Goal: Transaction & Acquisition: Purchase product/service

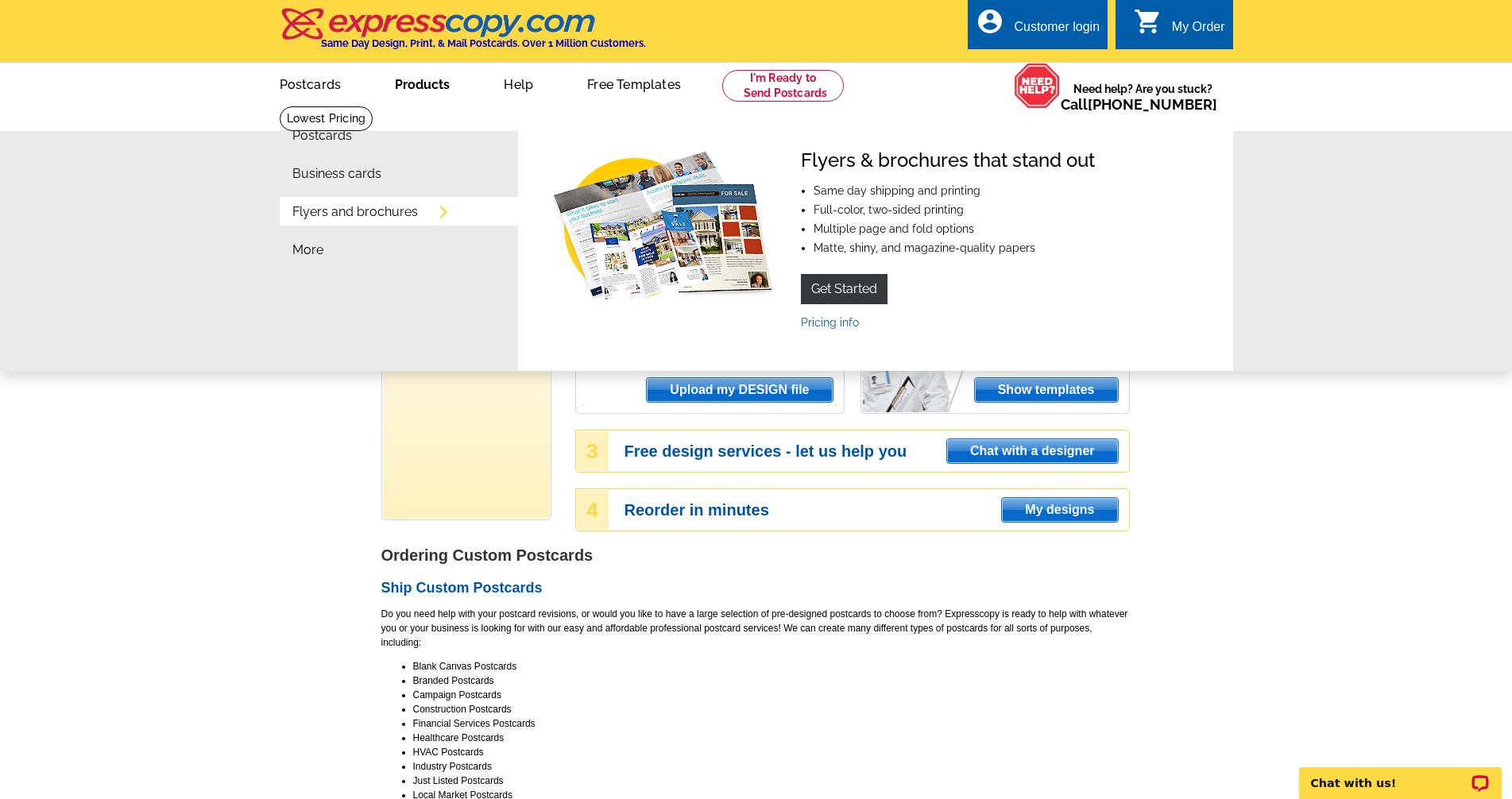
click at [410, 216] on link "Flyers and brochures" at bounding box center [355, 212] width 125 height 13
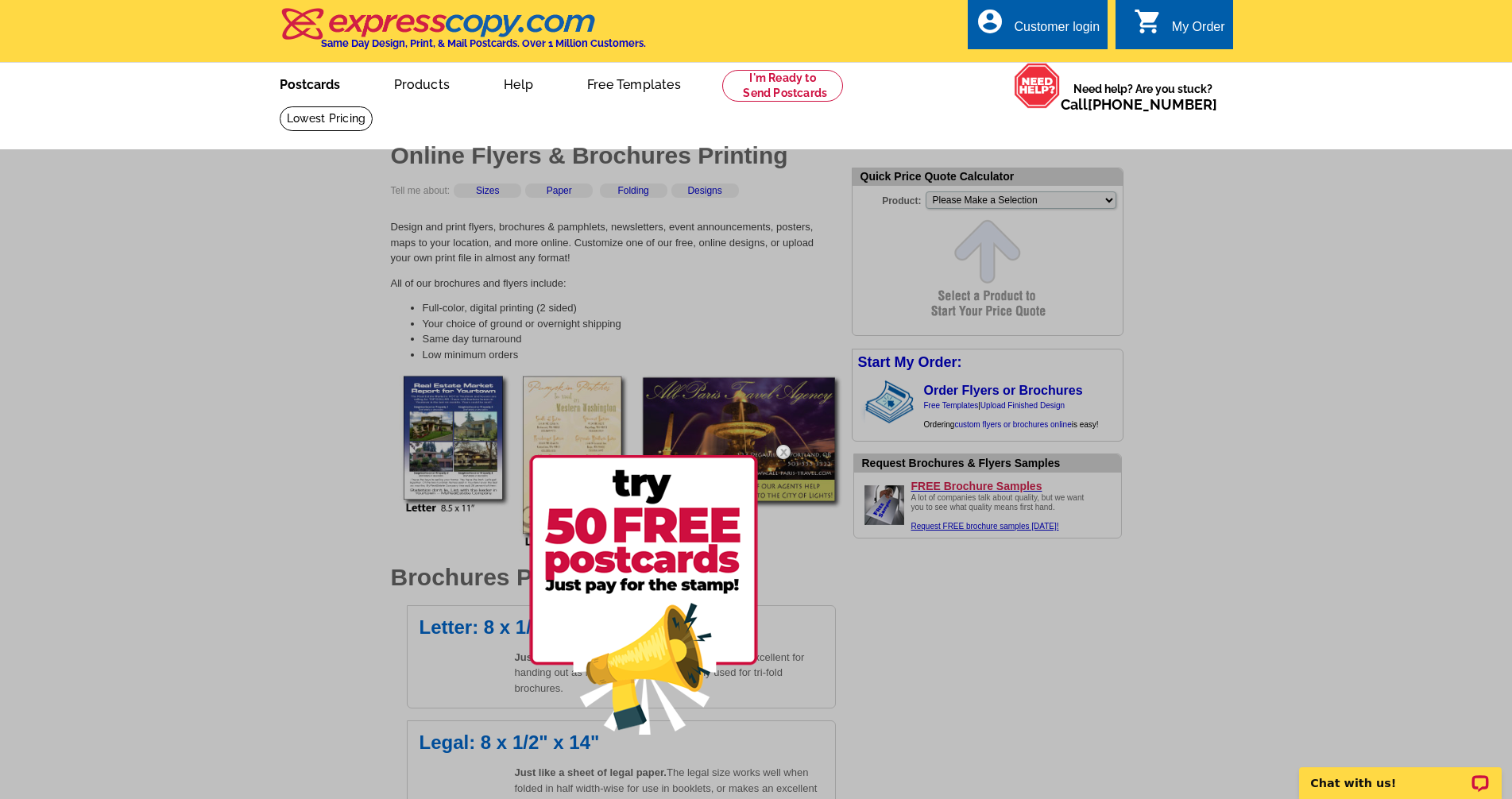
click at [337, 96] on link "Postcards" at bounding box center [309, 82] width 111 height 37
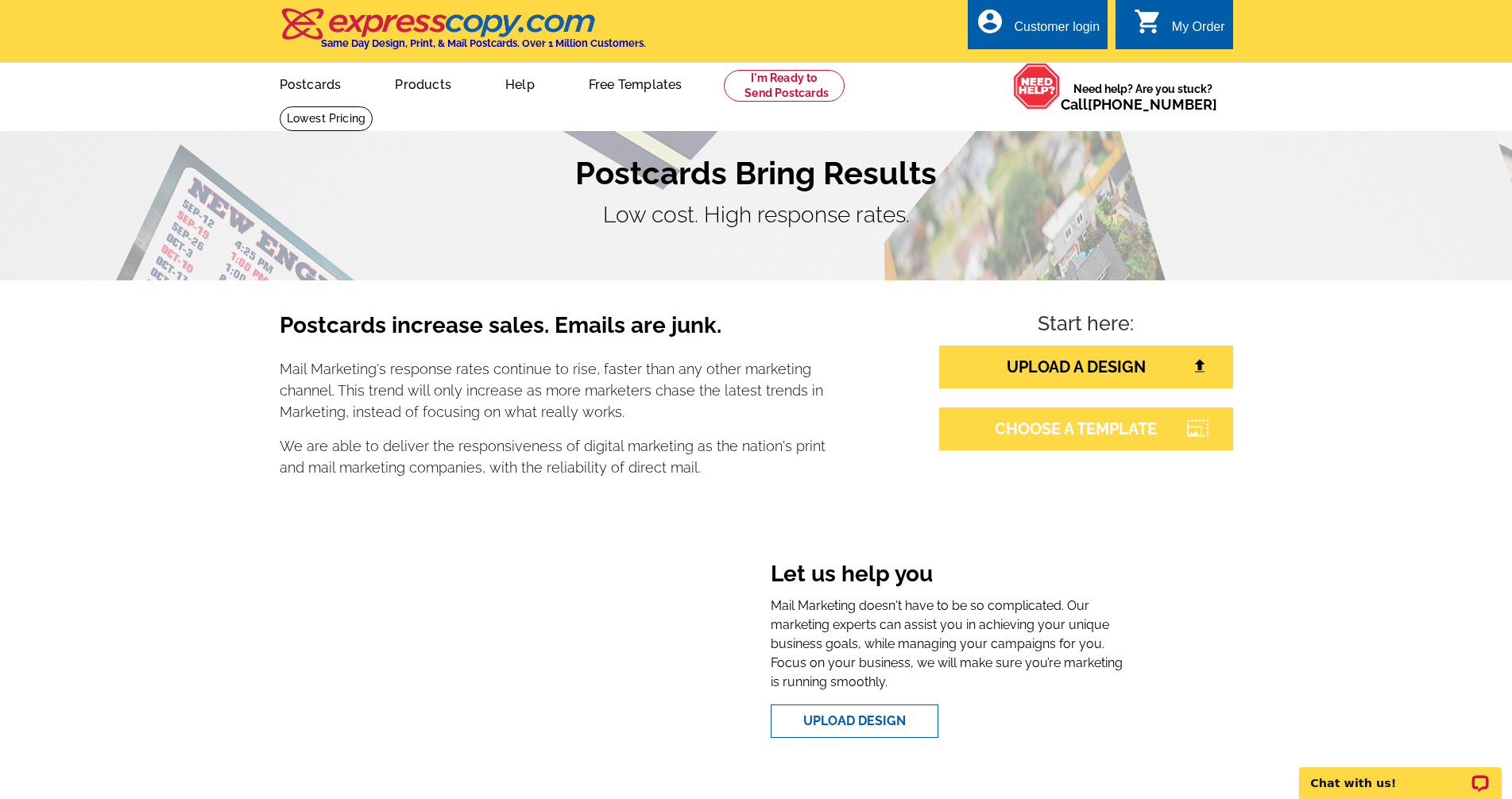
click at [1122, 444] on link "CHOOSE A TEMPLATE" at bounding box center [1086, 429] width 294 height 43
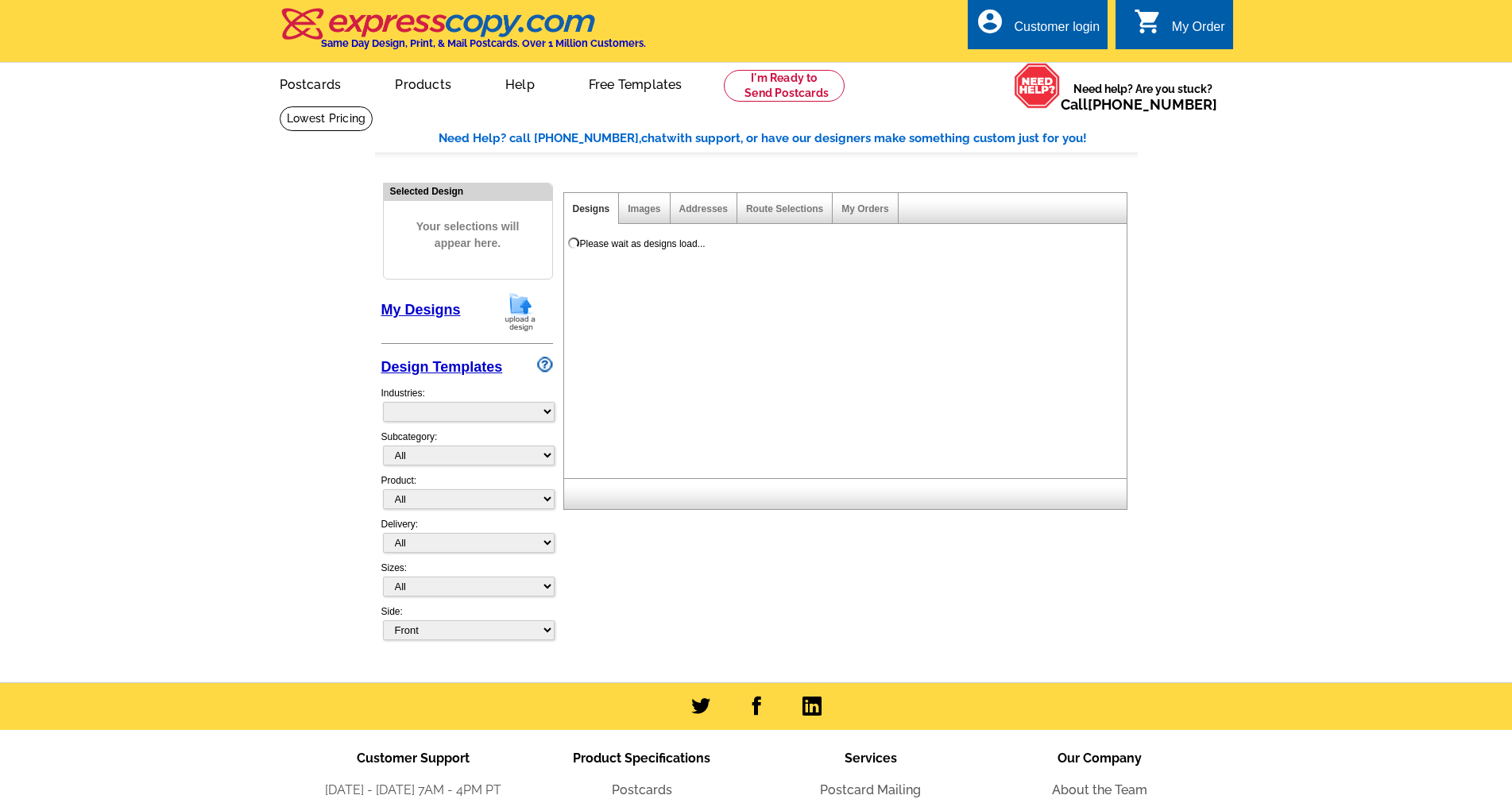
select select "785"
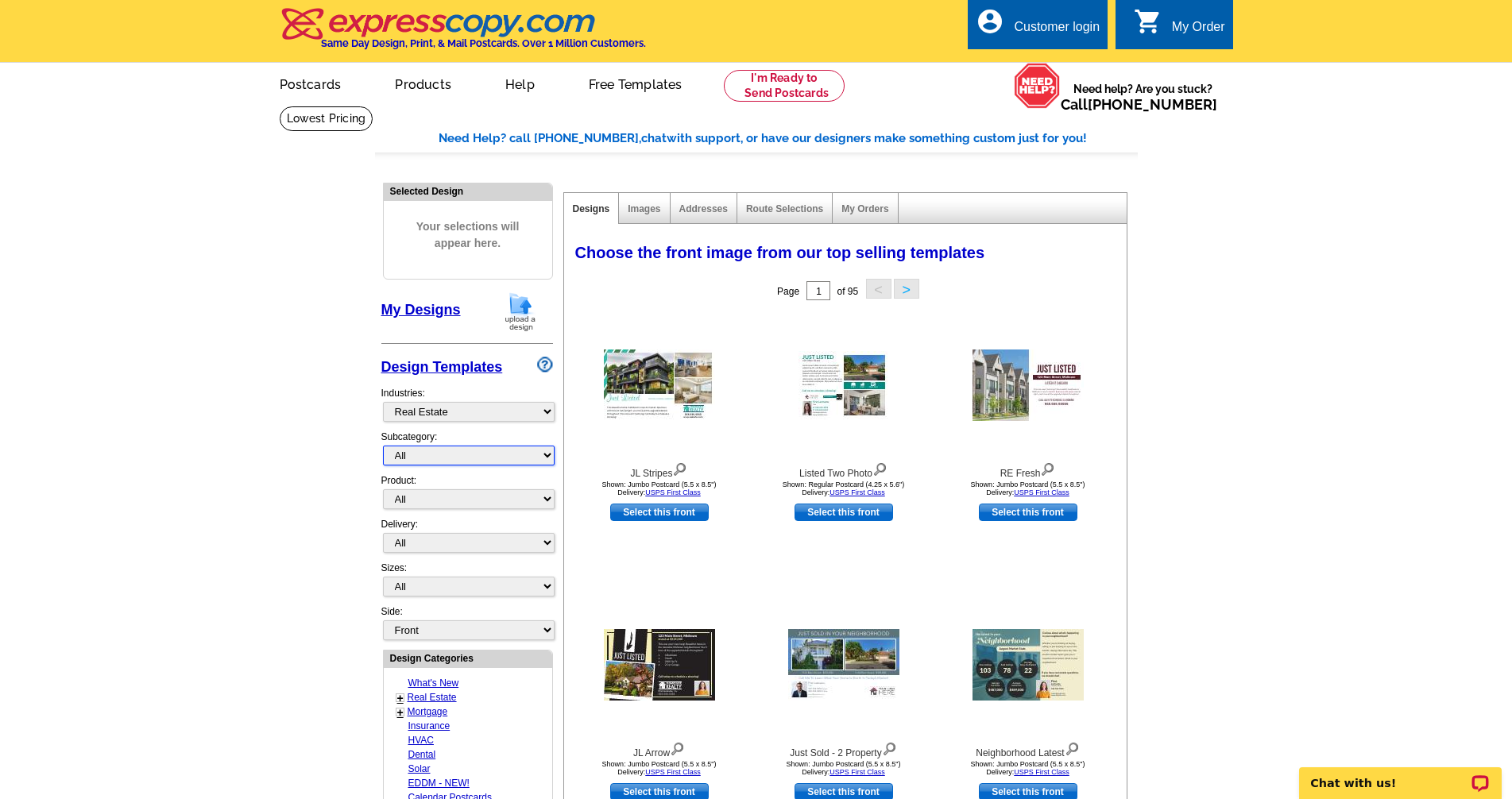
click at [548, 455] on select "All RE/MAX® Referrals Keller Williams® Berkshire Hathaway Home Services Century…" at bounding box center [469, 455] width 171 height 20
select select "792"
click at [383, 446] on select "All RE/MAX® Referrals Keller Williams® Berkshire Hathaway Home Services Century…" at bounding box center [469, 455] width 171 height 20
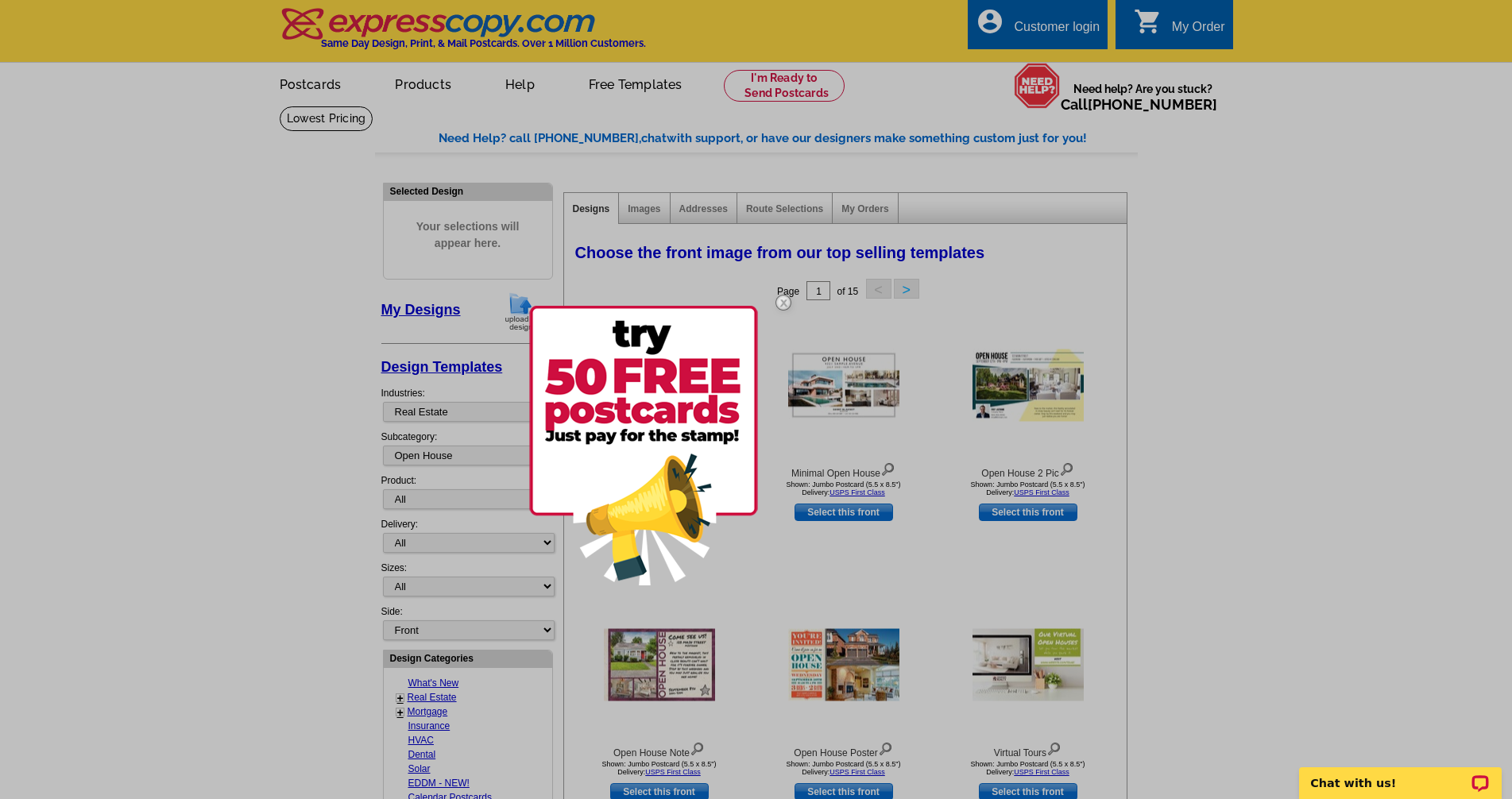
click at [784, 303] on img at bounding box center [783, 302] width 46 height 46
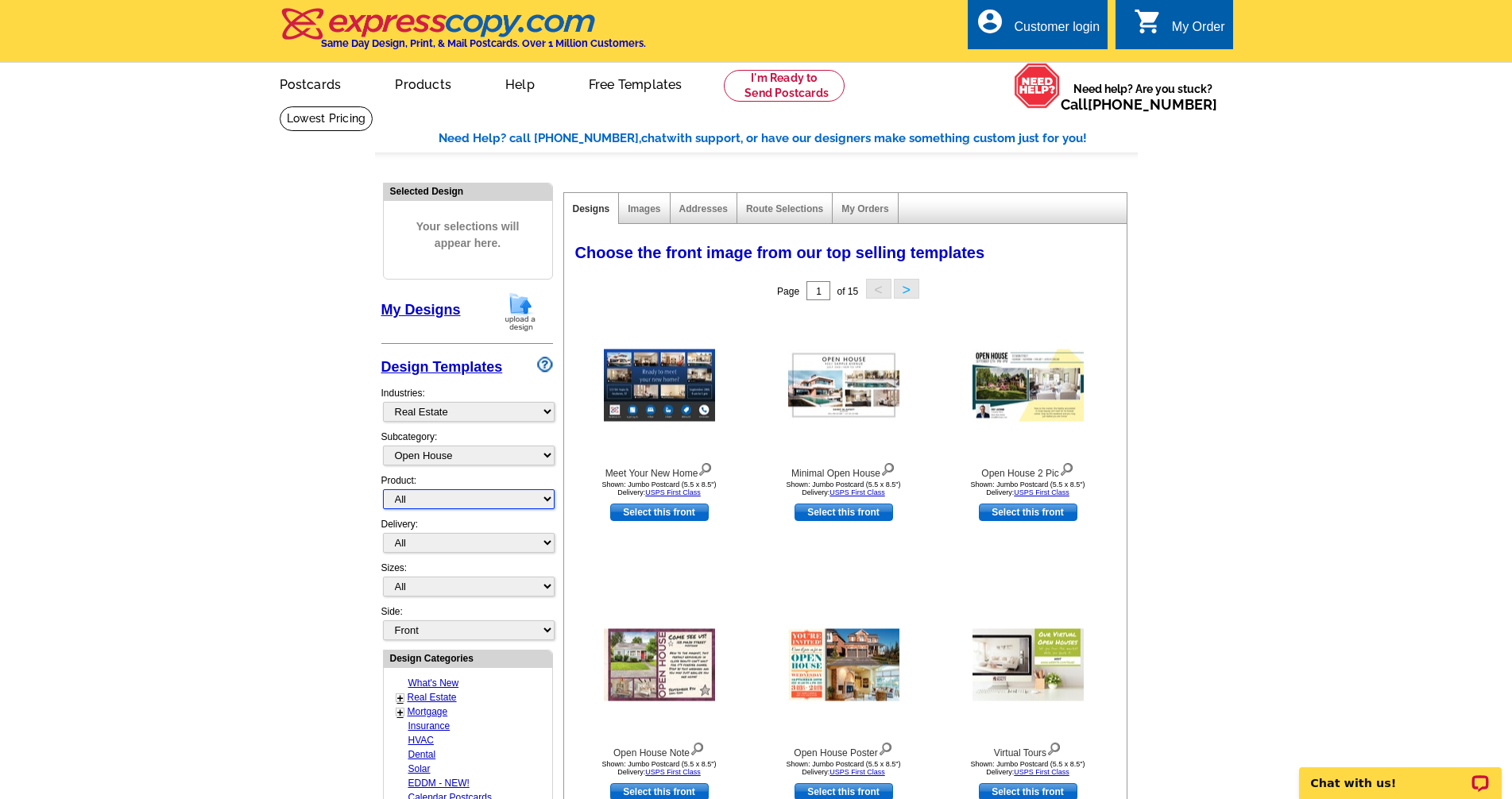
click at [547, 504] on select "All Postcards Letters and flyers Business Cards Door Hangers Greeting Cards" at bounding box center [469, 500] width 171 height 20
click at [383, 491] on select "All Postcards Letters and flyers Business Cards Door Hangers Greeting Cards" at bounding box center [469, 500] width 171 height 20
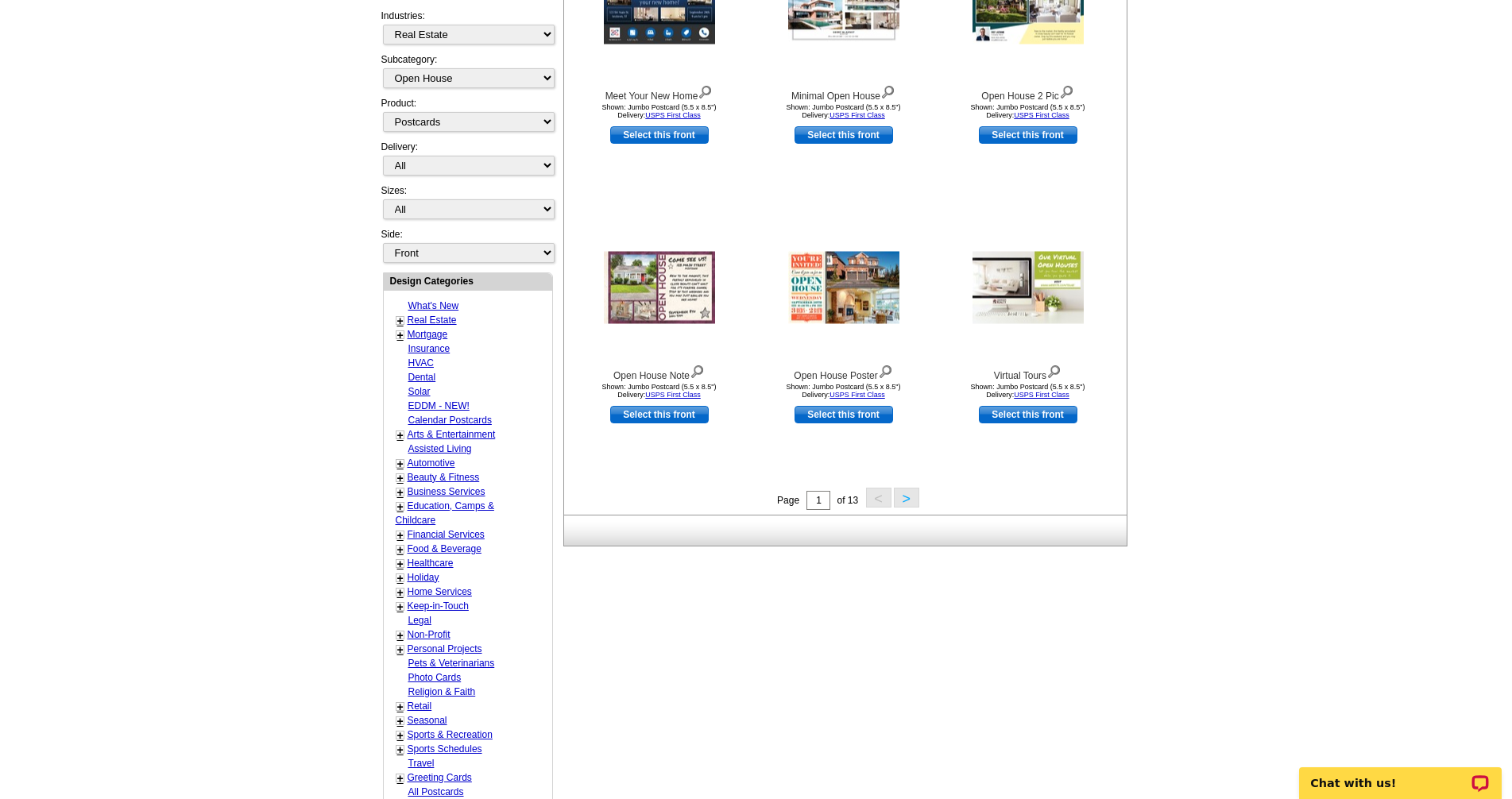
scroll to position [397, 0]
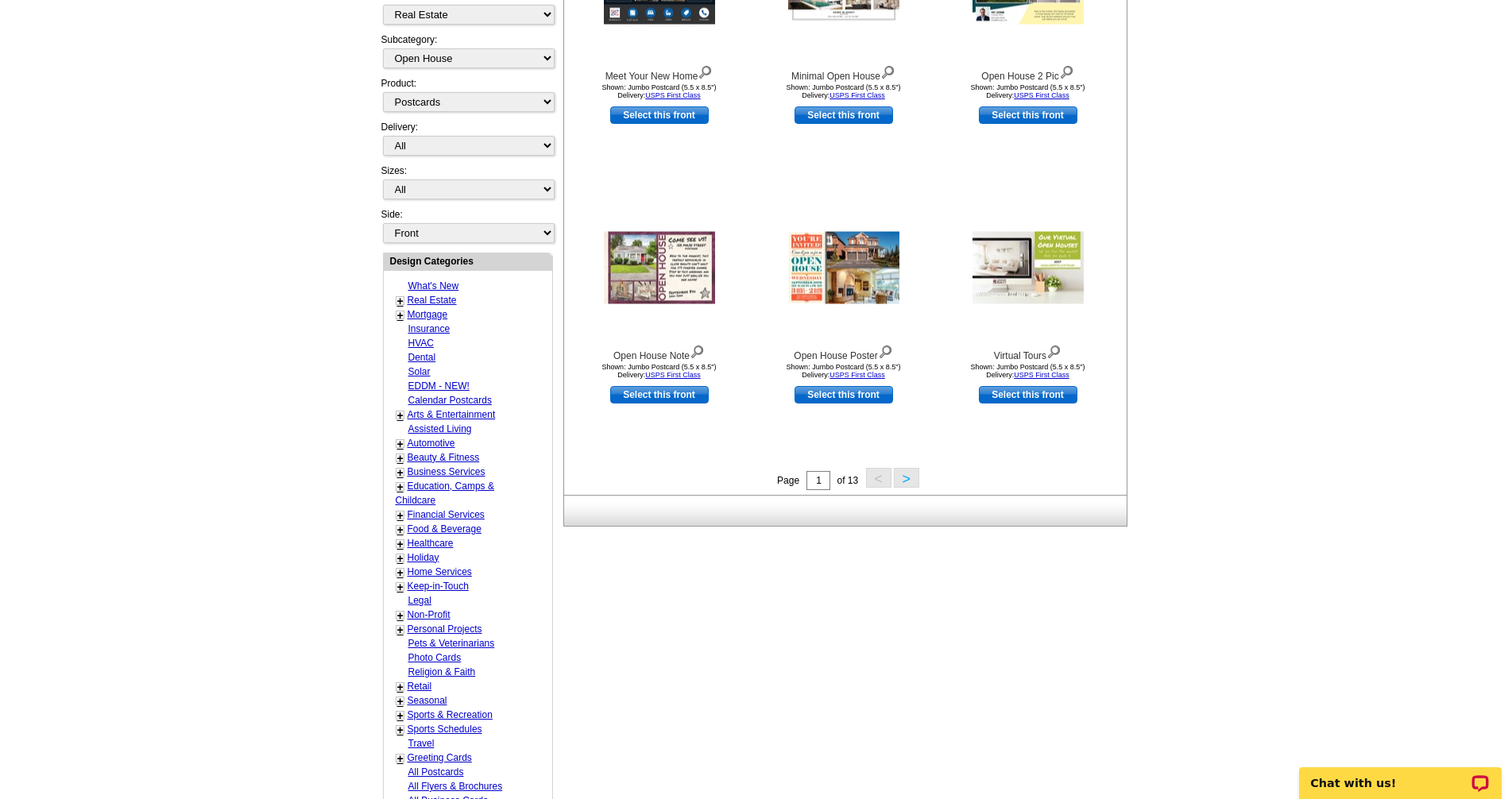
click at [908, 483] on button ">" at bounding box center [907, 478] width 25 height 20
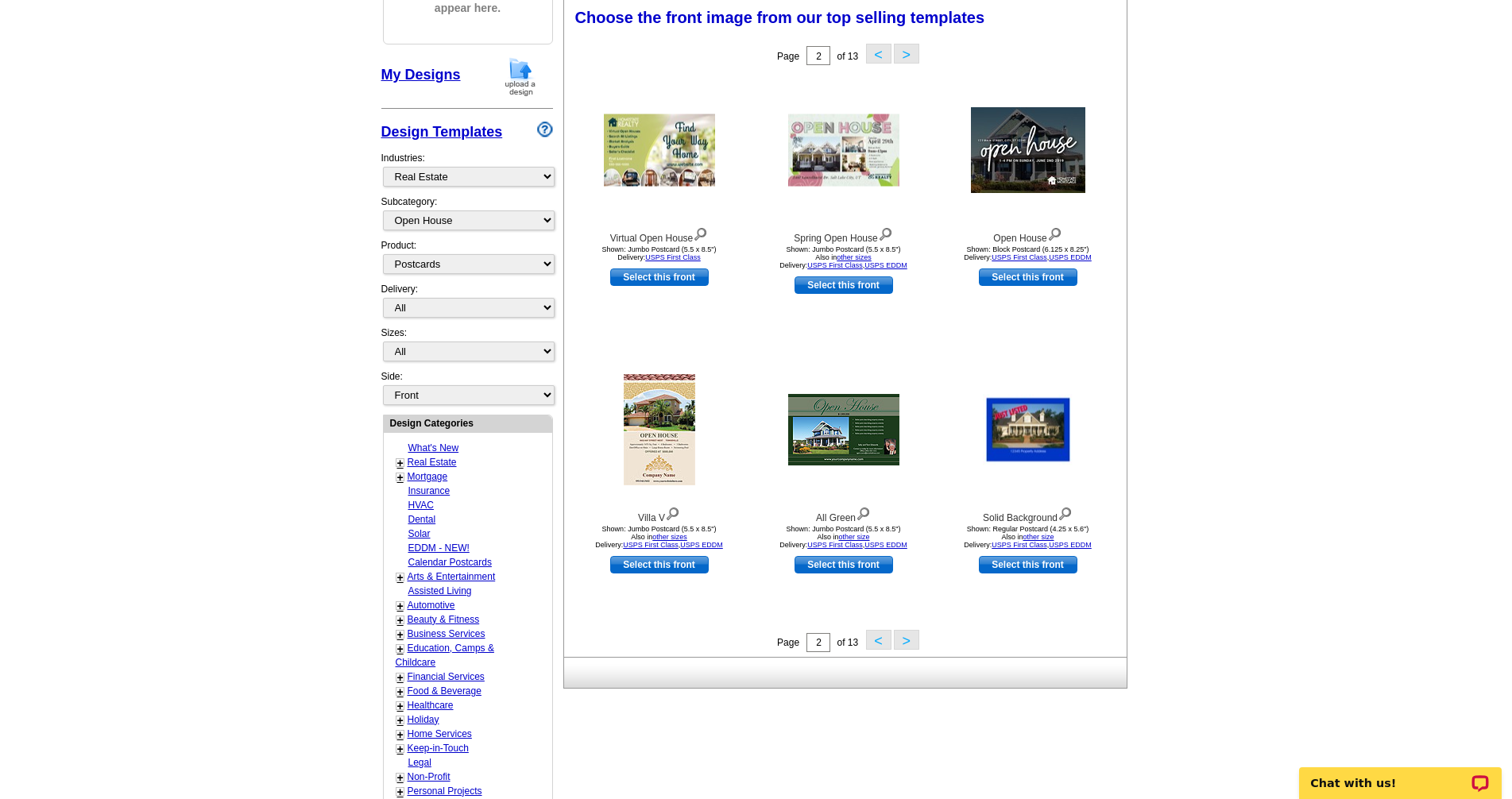
scroll to position [234, 0]
click at [551, 265] on select "All Postcards Letters and flyers Business Cards Door Hangers Greeting Cards" at bounding box center [469, 265] width 171 height 20
click at [383, 256] on select "All Postcards Letters and flyers Business Cards Door Hangers Greeting Cards" at bounding box center [469, 265] width 171 height 20
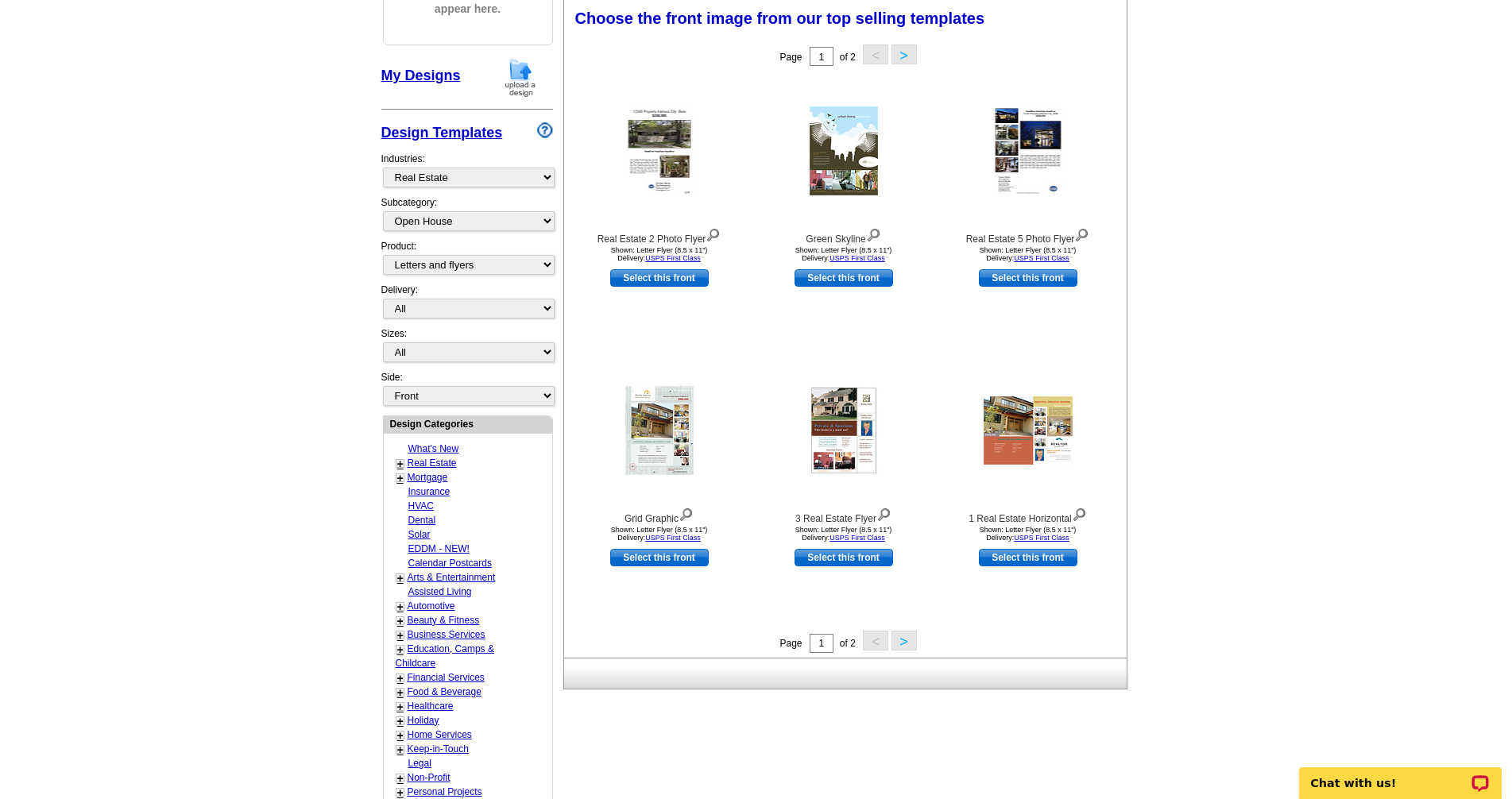
drag, startPoint x: 910, startPoint y: 644, endPoint x: 1155, endPoint y: 587, distance: 251.5
click at [910, 643] on button ">" at bounding box center [904, 640] width 25 height 20
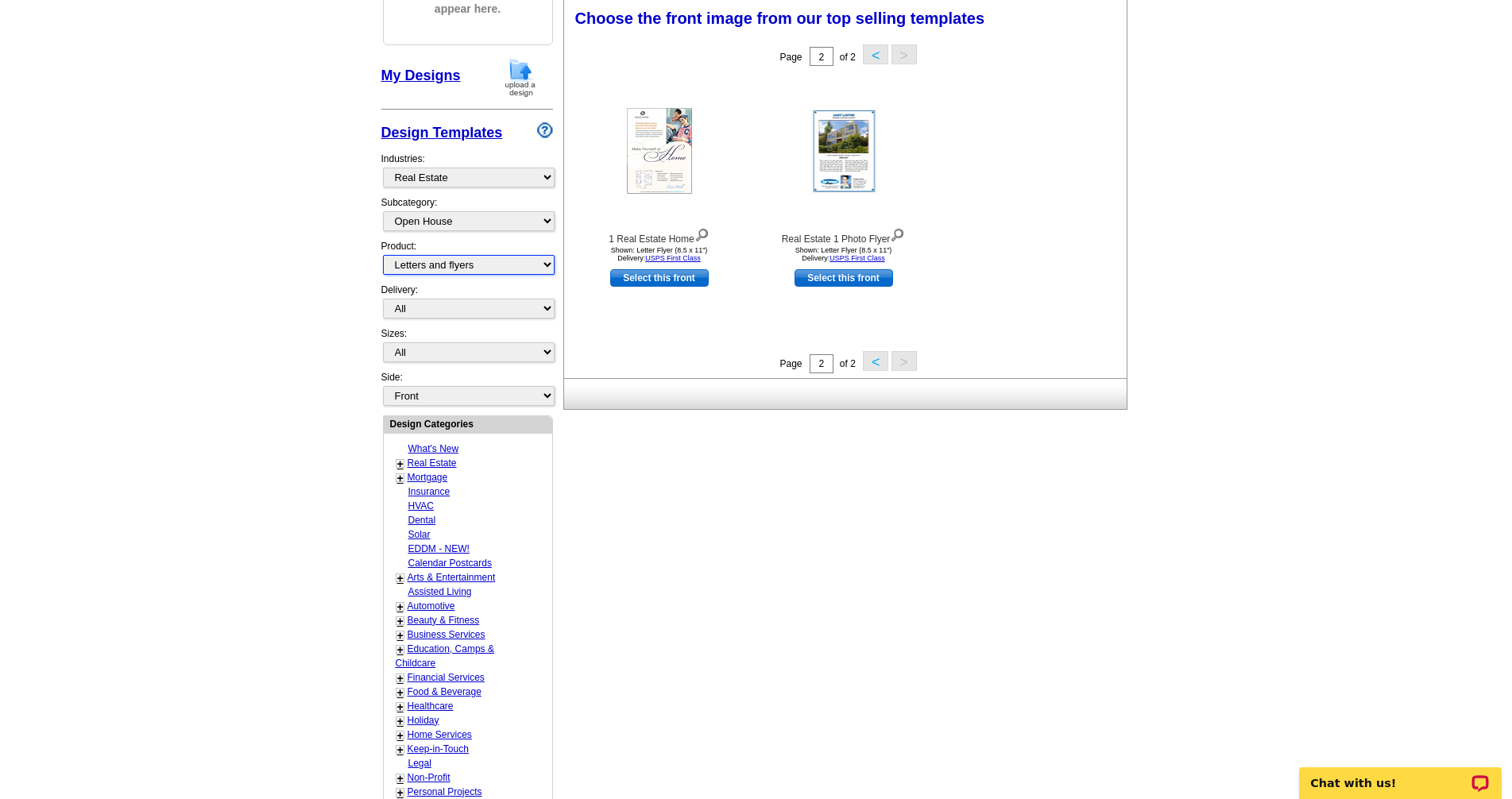
click at [542, 266] on select "All Postcards Letters and flyers Business Cards Door Hangers Greeting Cards" at bounding box center [469, 265] width 171 height 20
select select "1"
click at [383, 256] on select "All Postcards Letters and flyers Business Cards Door Hangers Greeting Cards" at bounding box center [469, 265] width 171 height 20
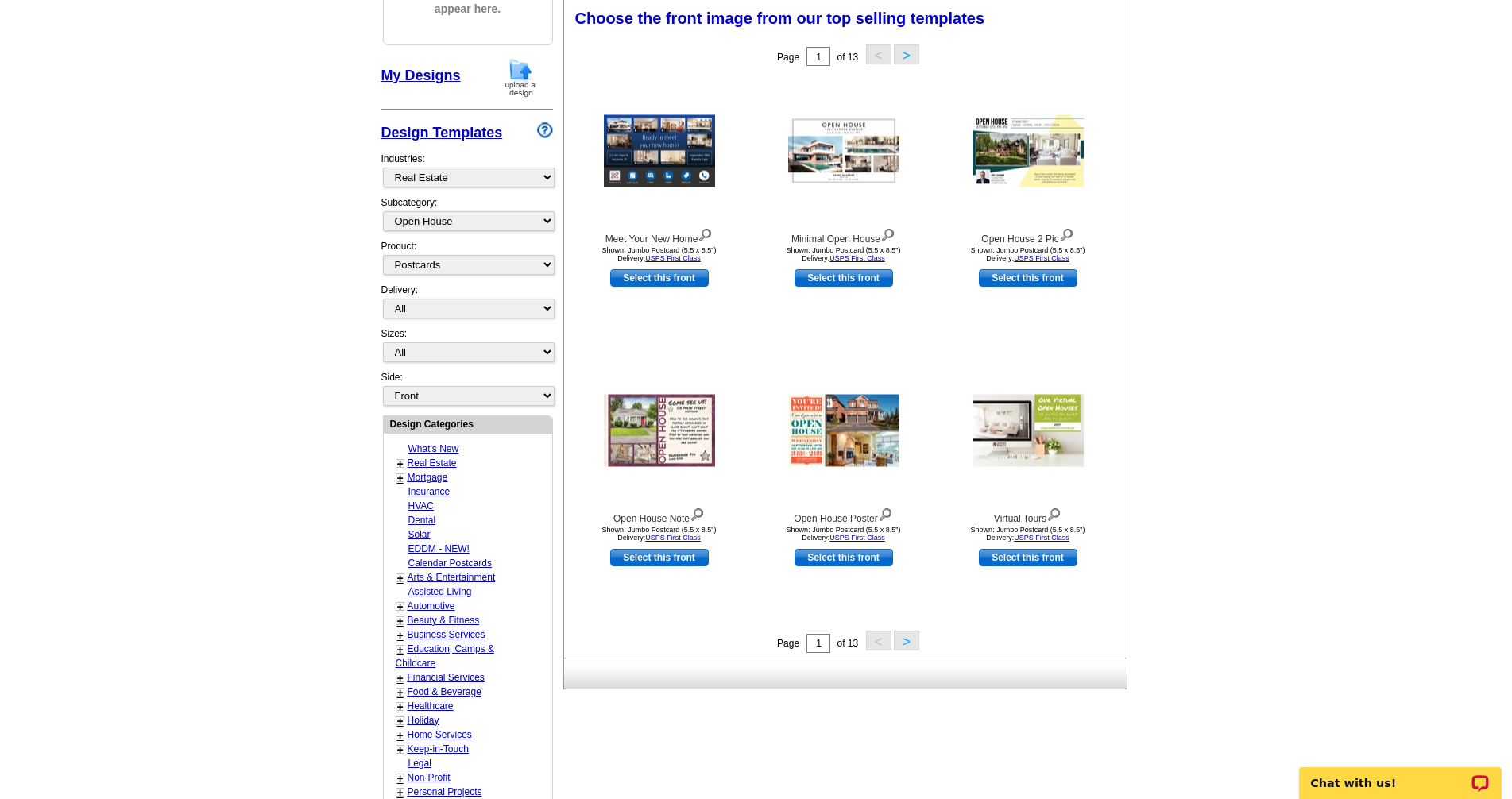
click at [906, 641] on button ">" at bounding box center [907, 640] width 25 height 20
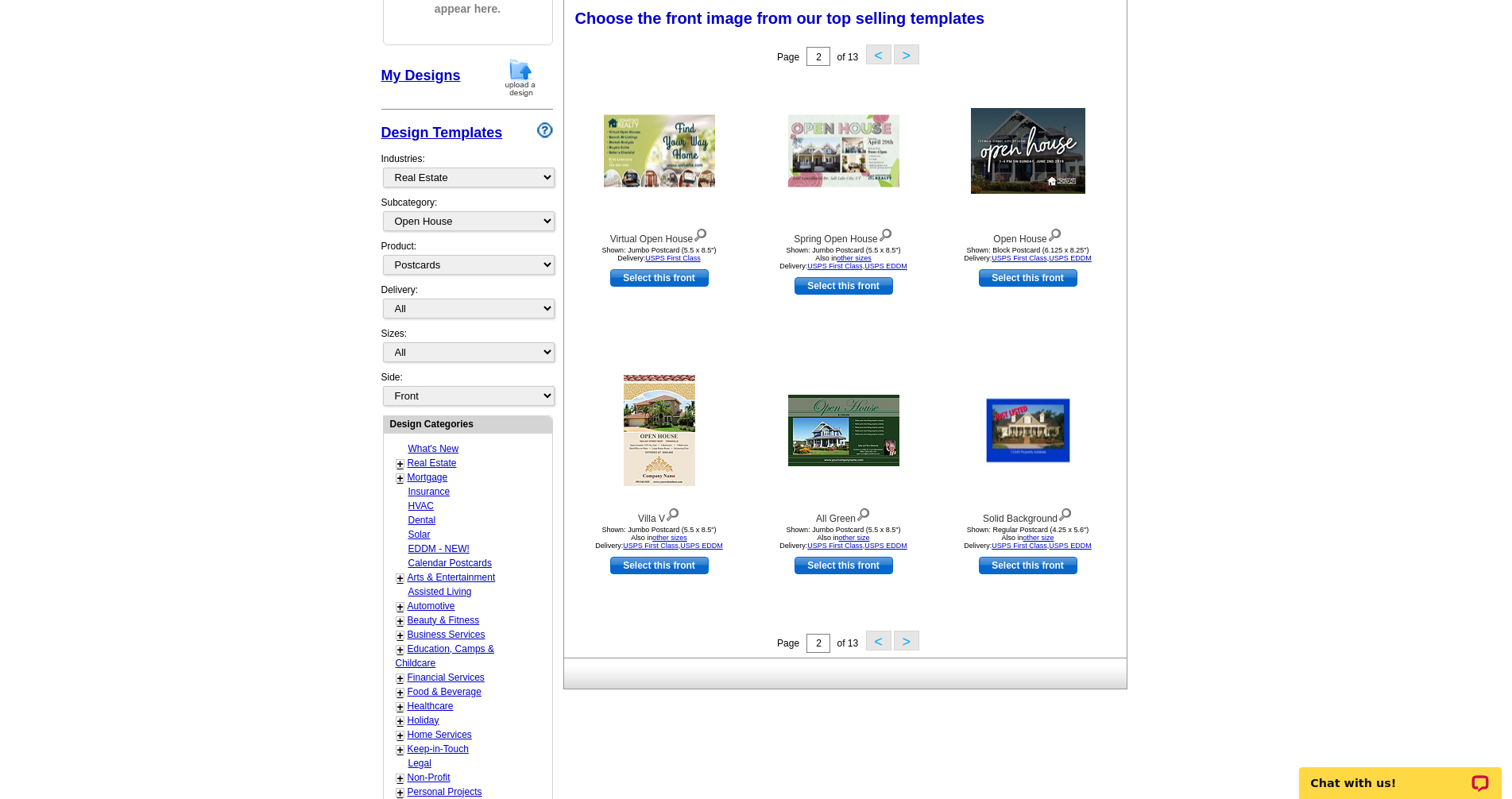
click at [904, 647] on button ">" at bounding box center [907, 640] width 25 height 20
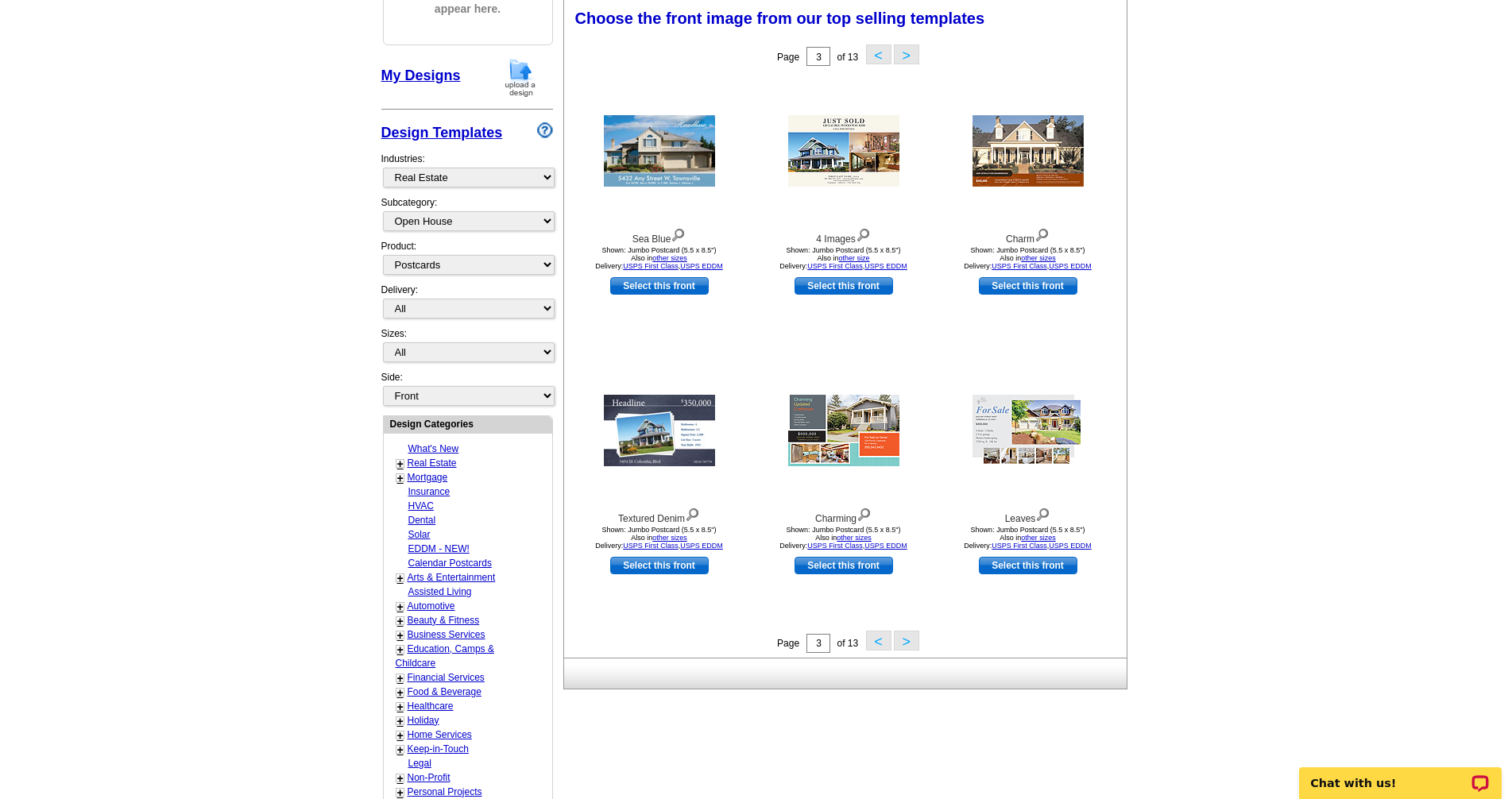
click at [912, 639] on button ">" at bounding box center [907, 640] width 25 height 20
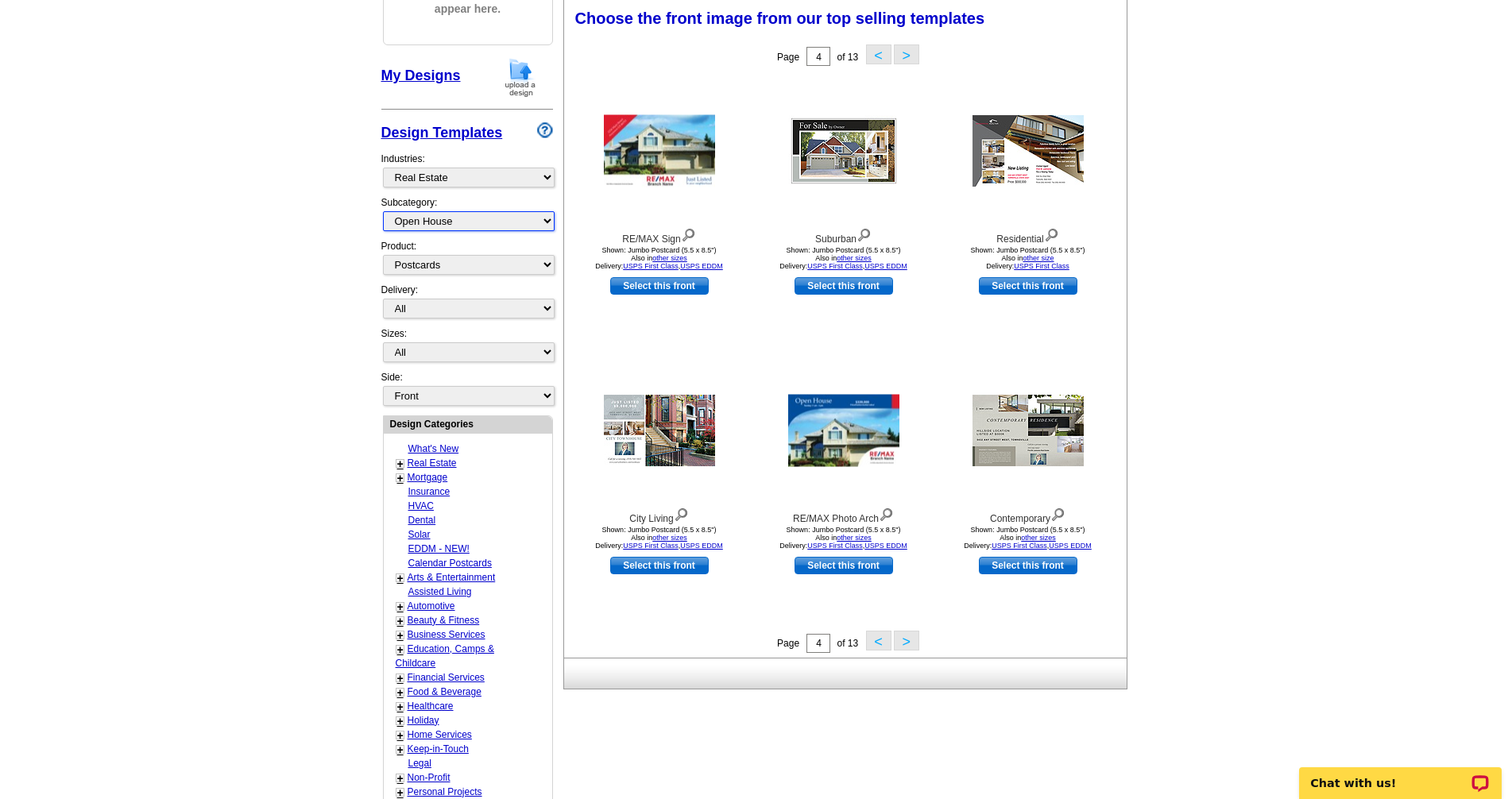
click at [550, 225] on select "All RE/MAX® Referrals Keller Williams® Berkshire Hathaway Home Services Century…" at bounding box center [469, 221] width 171 height 20
click at [383, 212] on select "All RE/MAX® Referrals Keller Williams® Berkshire Hathaway Home Services Century…" at bounding box center [469, 221] width 171 height 20
click at [548, 265] on select "All Postcards Letters and flyers Business Cards Door Hangers Greeting Cards" at bounding box center [469, 265] width 171 height 20
click at [910, 640] on button ">" at bounding box center [907, 640] width 25 height 20
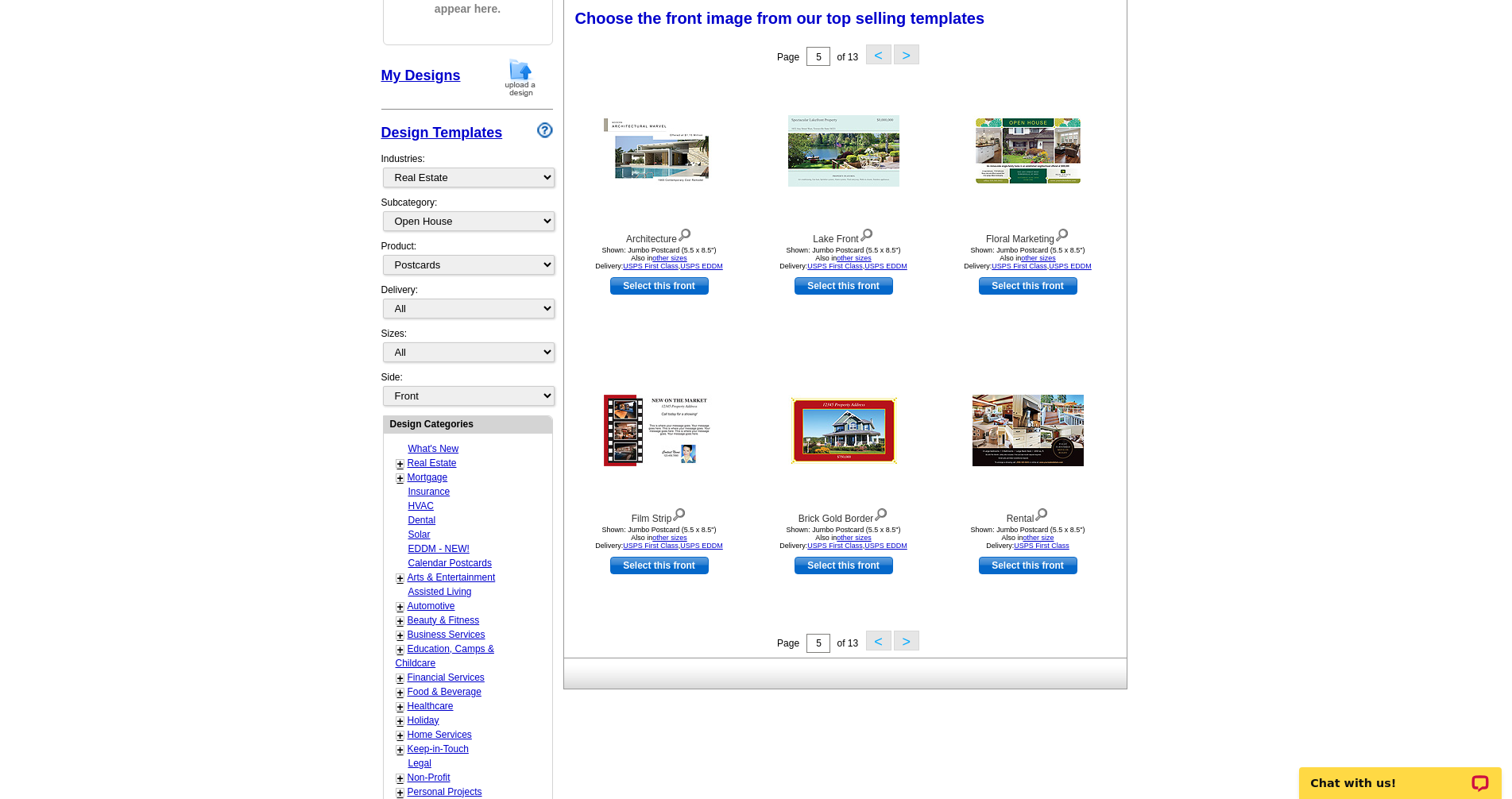
click at [908, 647] on button ">" at bounding box center [907, 640] width 25 height 20
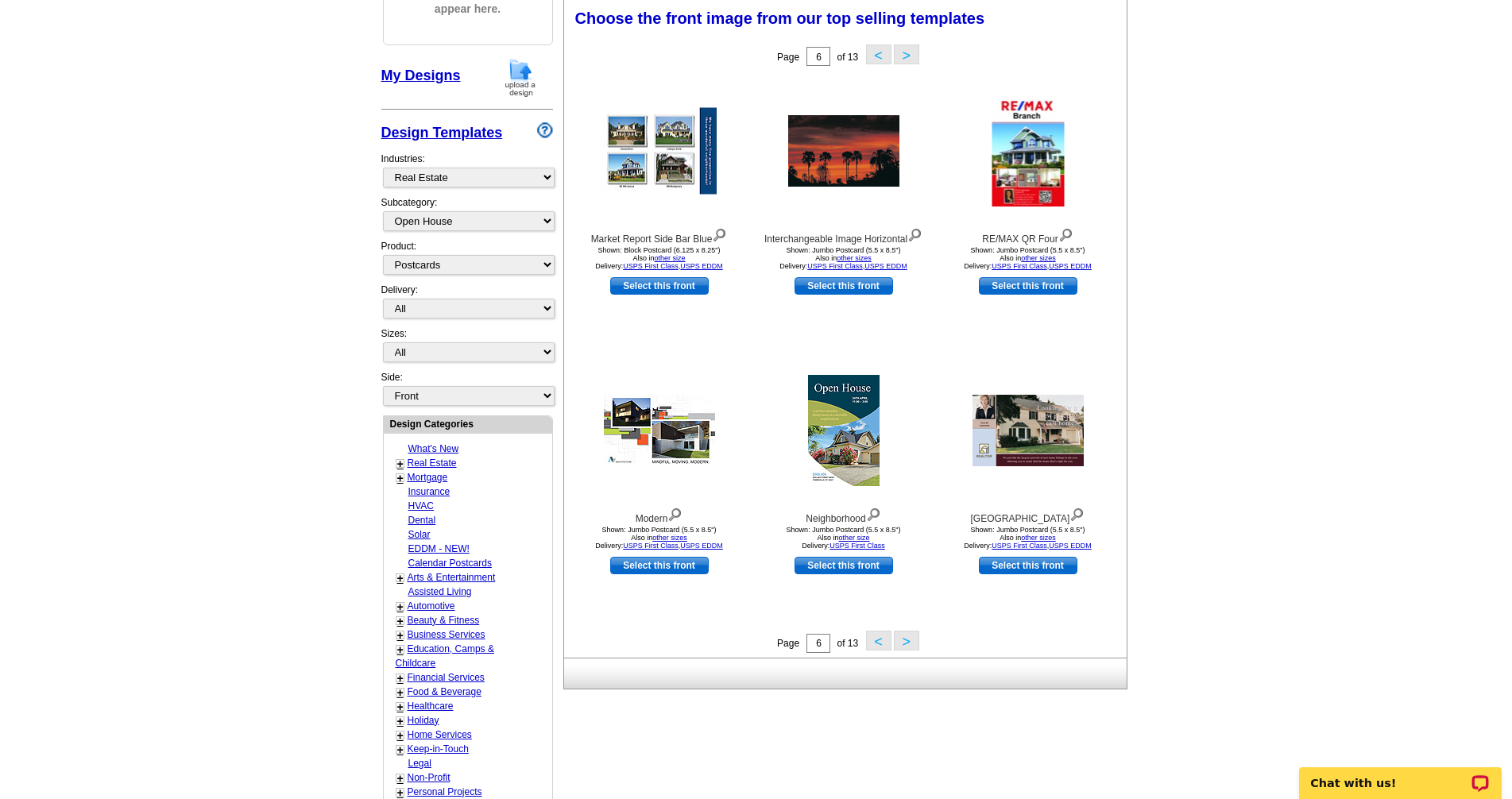
click at [910, 648] on button ">" at bounding box center [907, 640] width 25 height 20
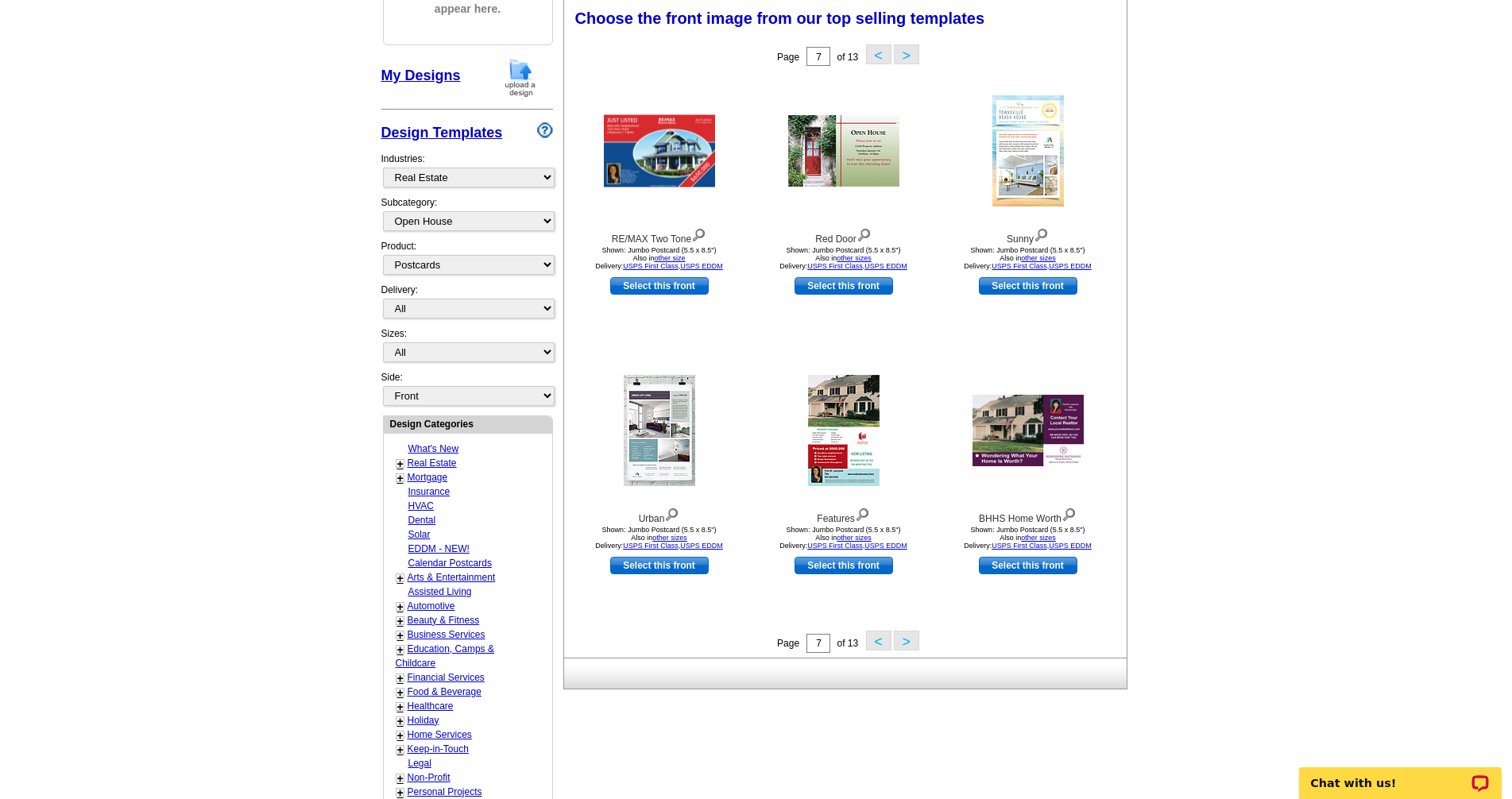
click at [910, 650] on button ">" at bounding box center [907, 640] width 25 height 20
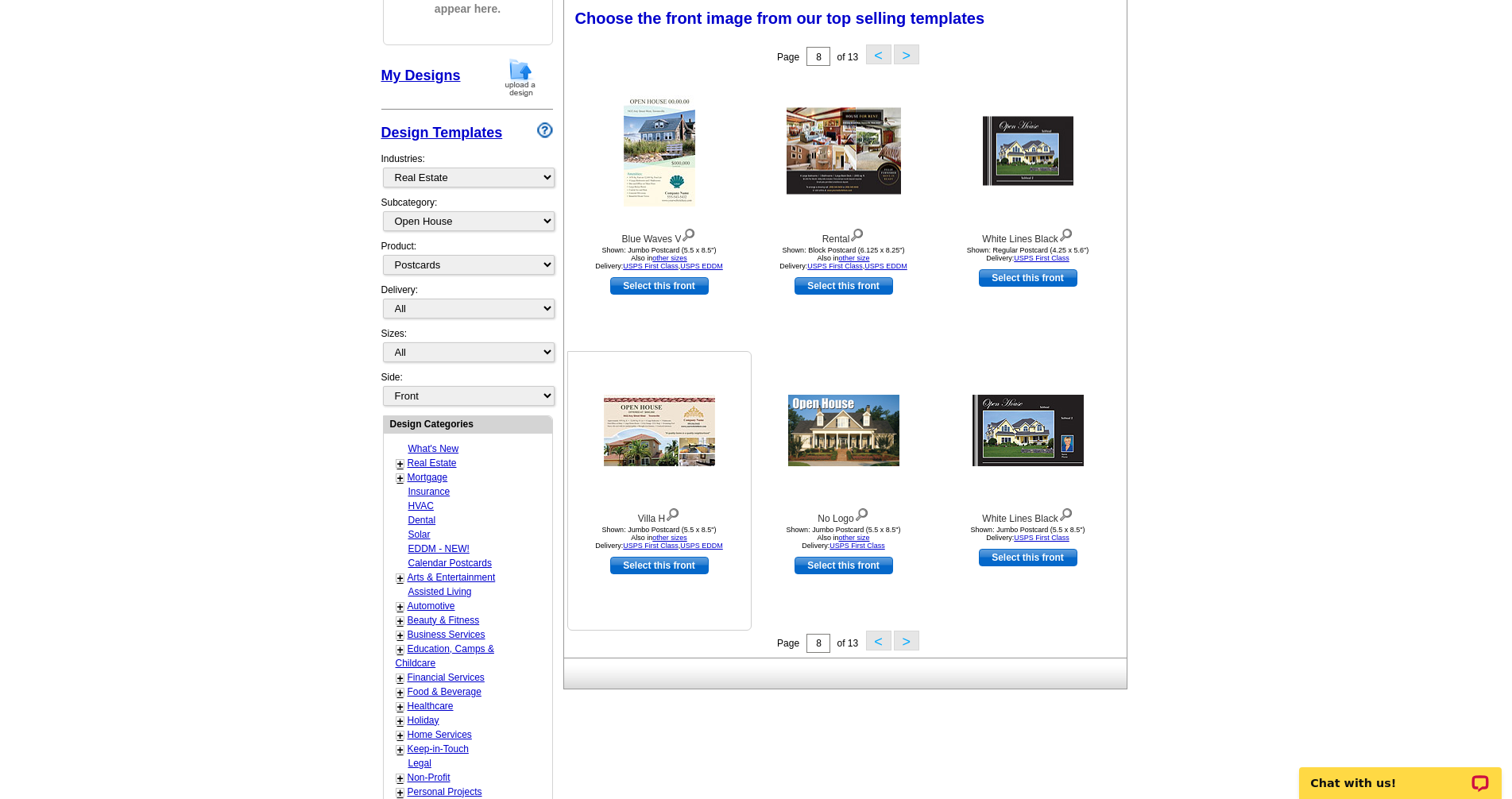
click at [671, 570] on link "Select this front" at bounding box center [659, 565] width 98 height 17
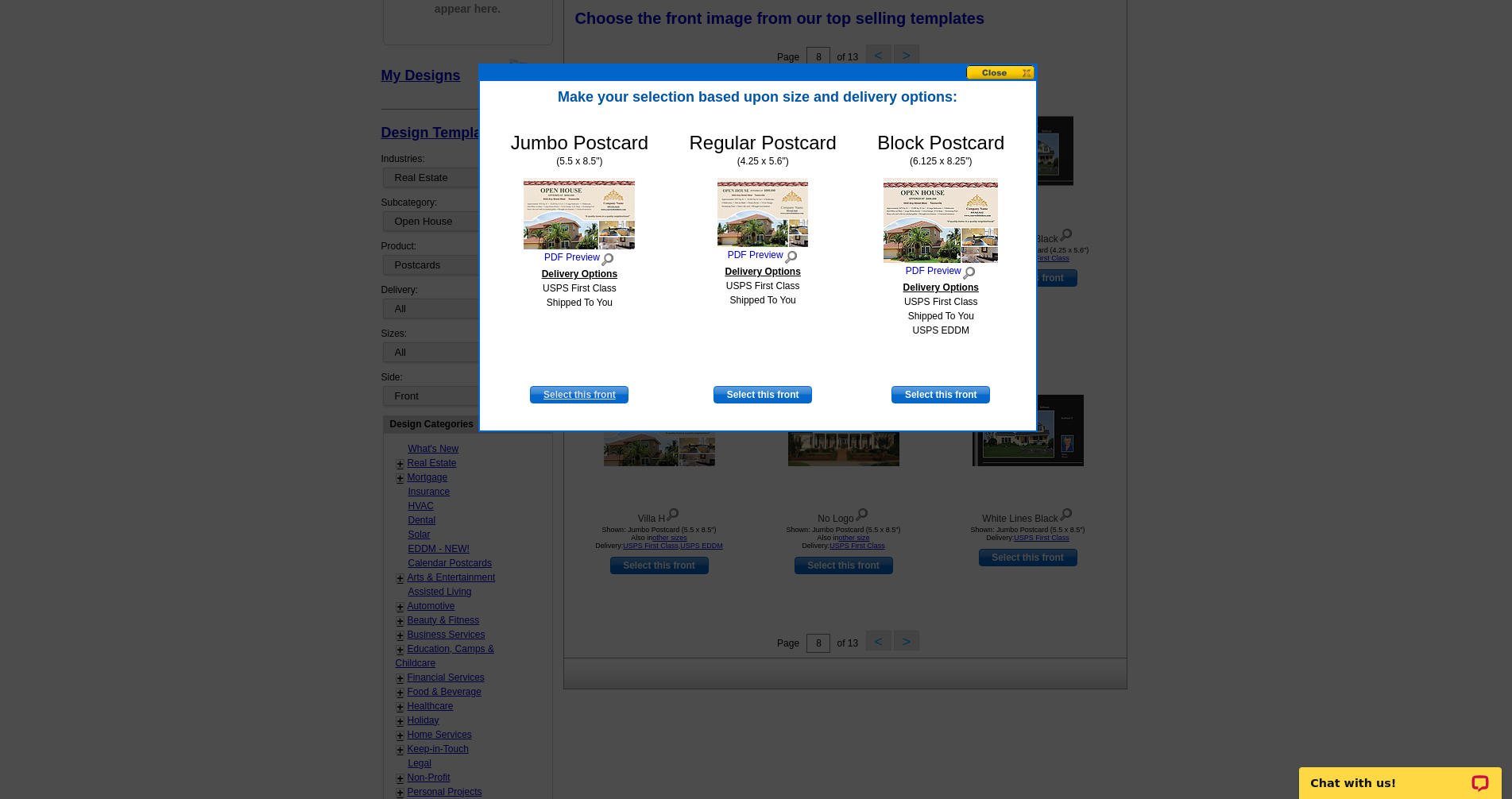
click at [612, 398] on link "Select this front" at bounding box center [579, 394] width 98 height 17
select select "2"
select select "back"
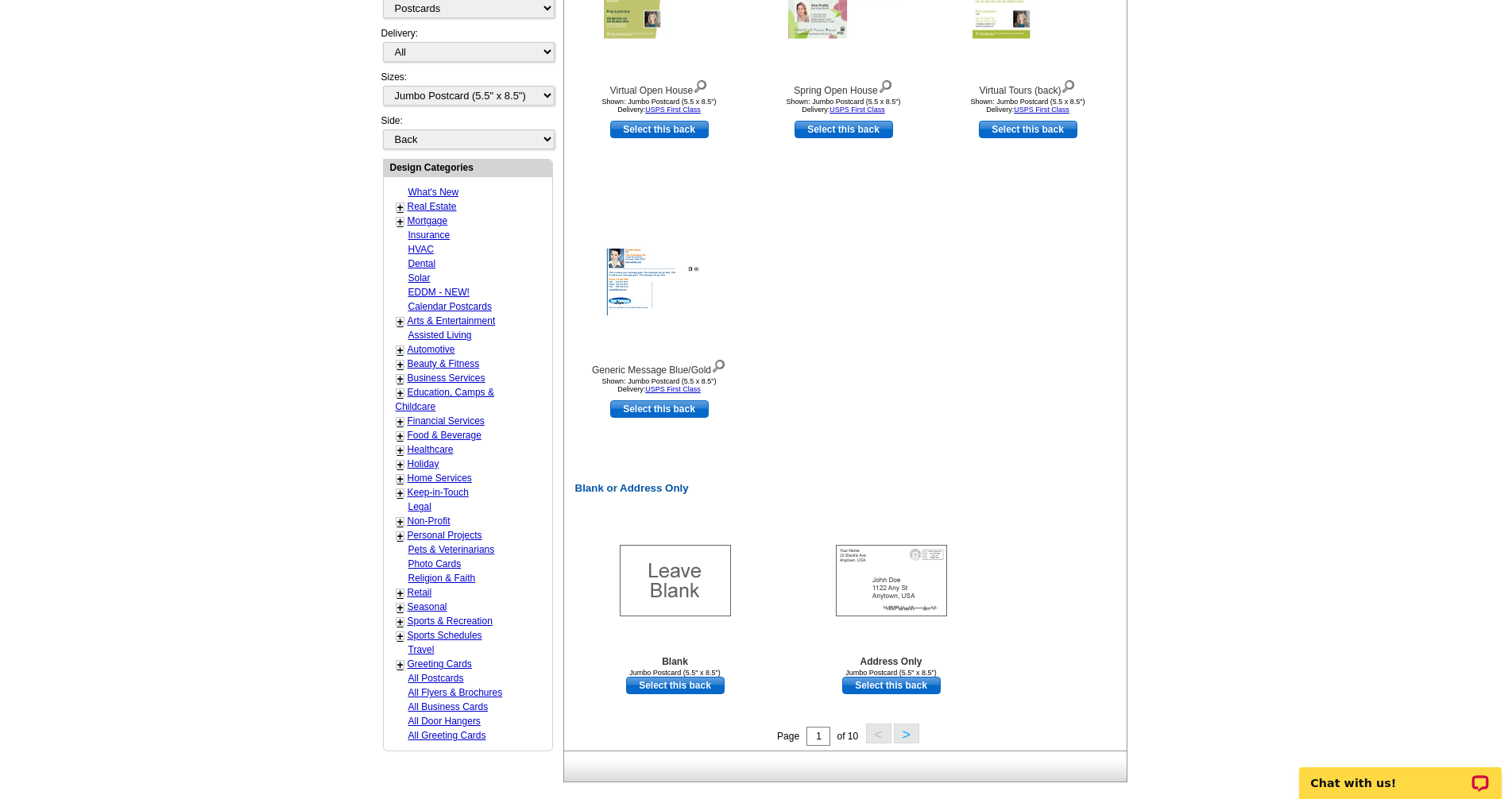
scroll to position [715, 0]
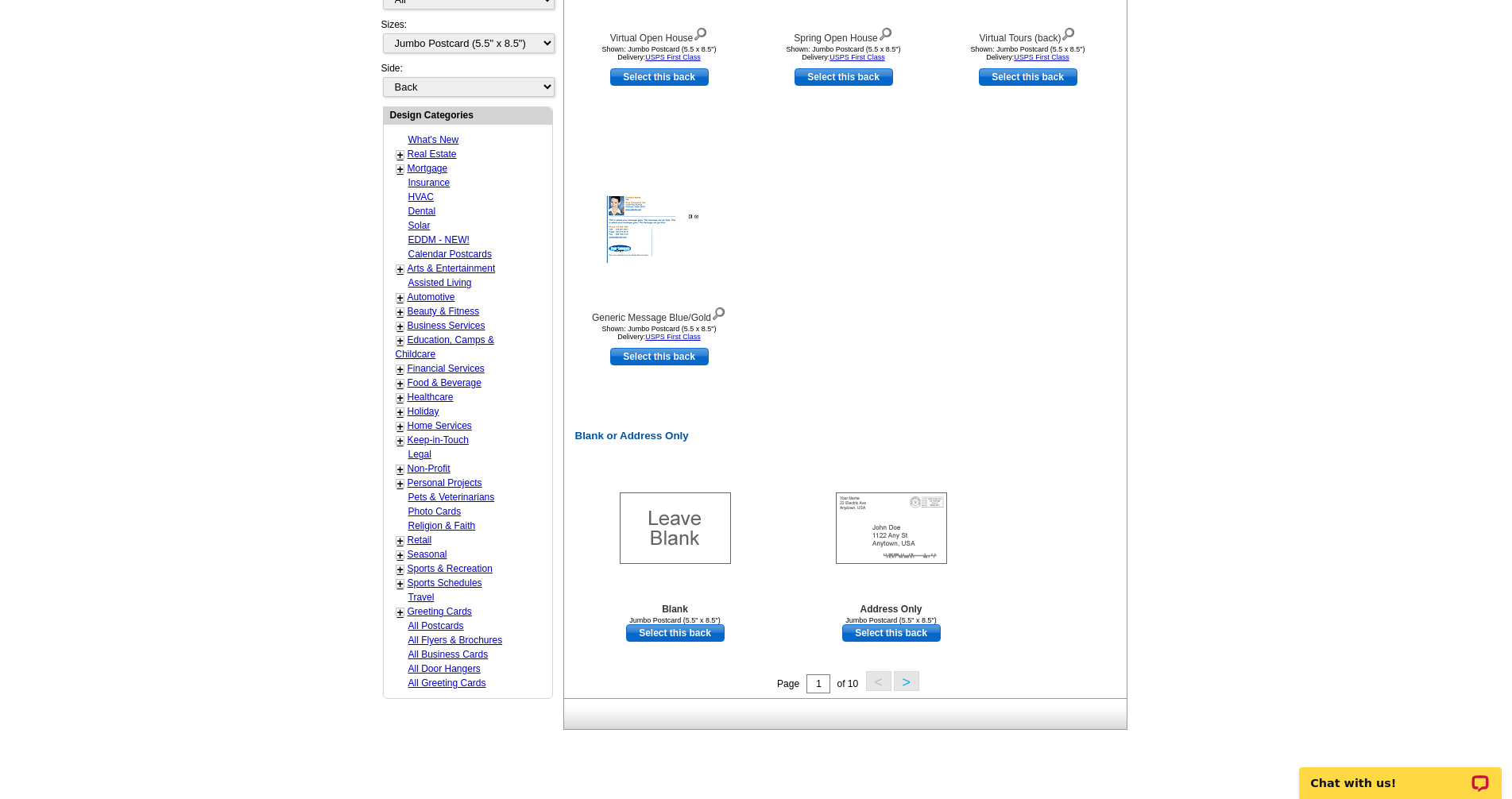
drag, startPoint x: 703, startPoint y: 636, endPoint x: 787, endPoint y: 636, distance: 84.0
click at [703, 636] on link "Select this back" at bounding box center [675, 632] width 98 height 17
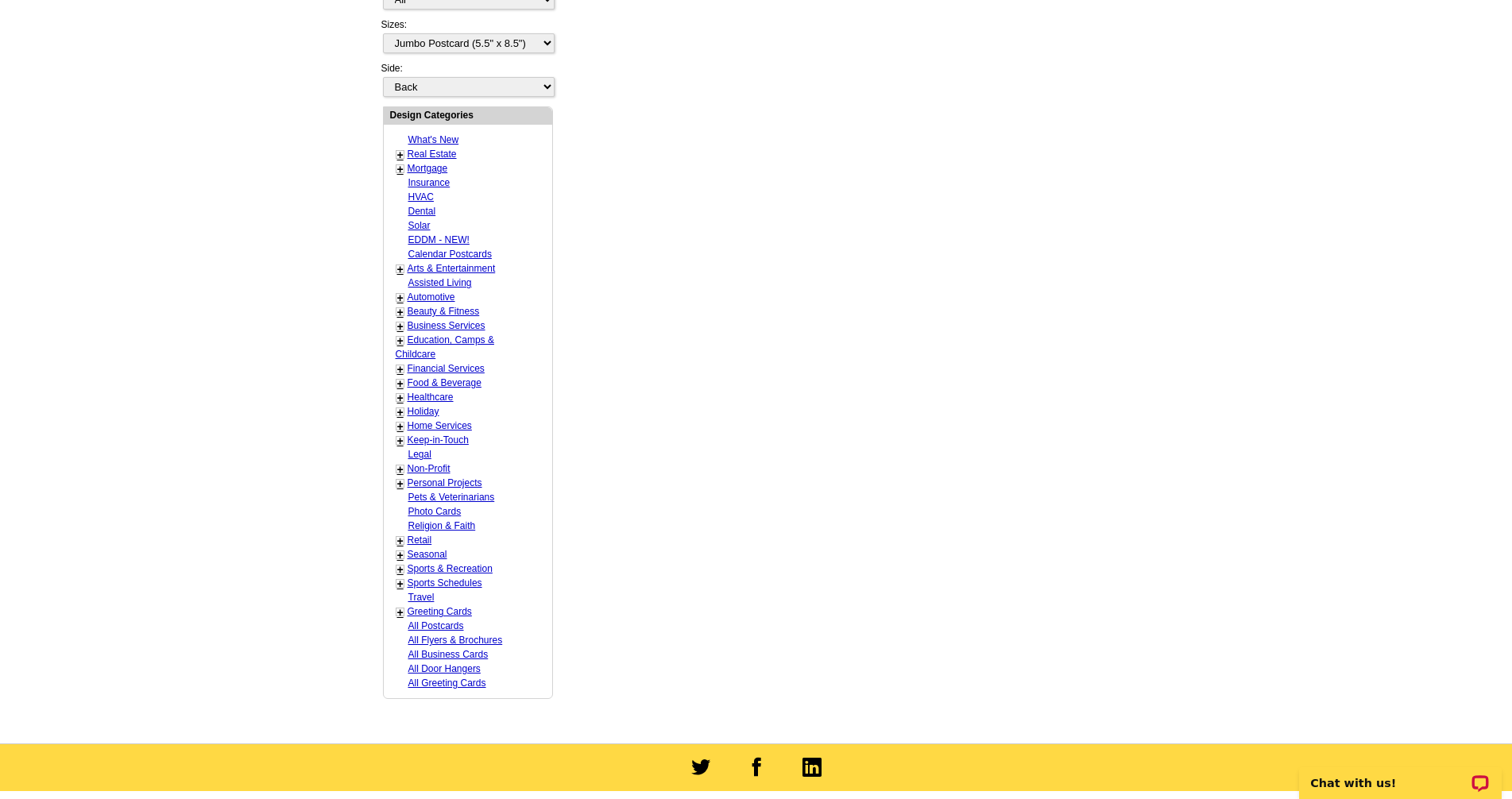
scroll to position [0, 0]
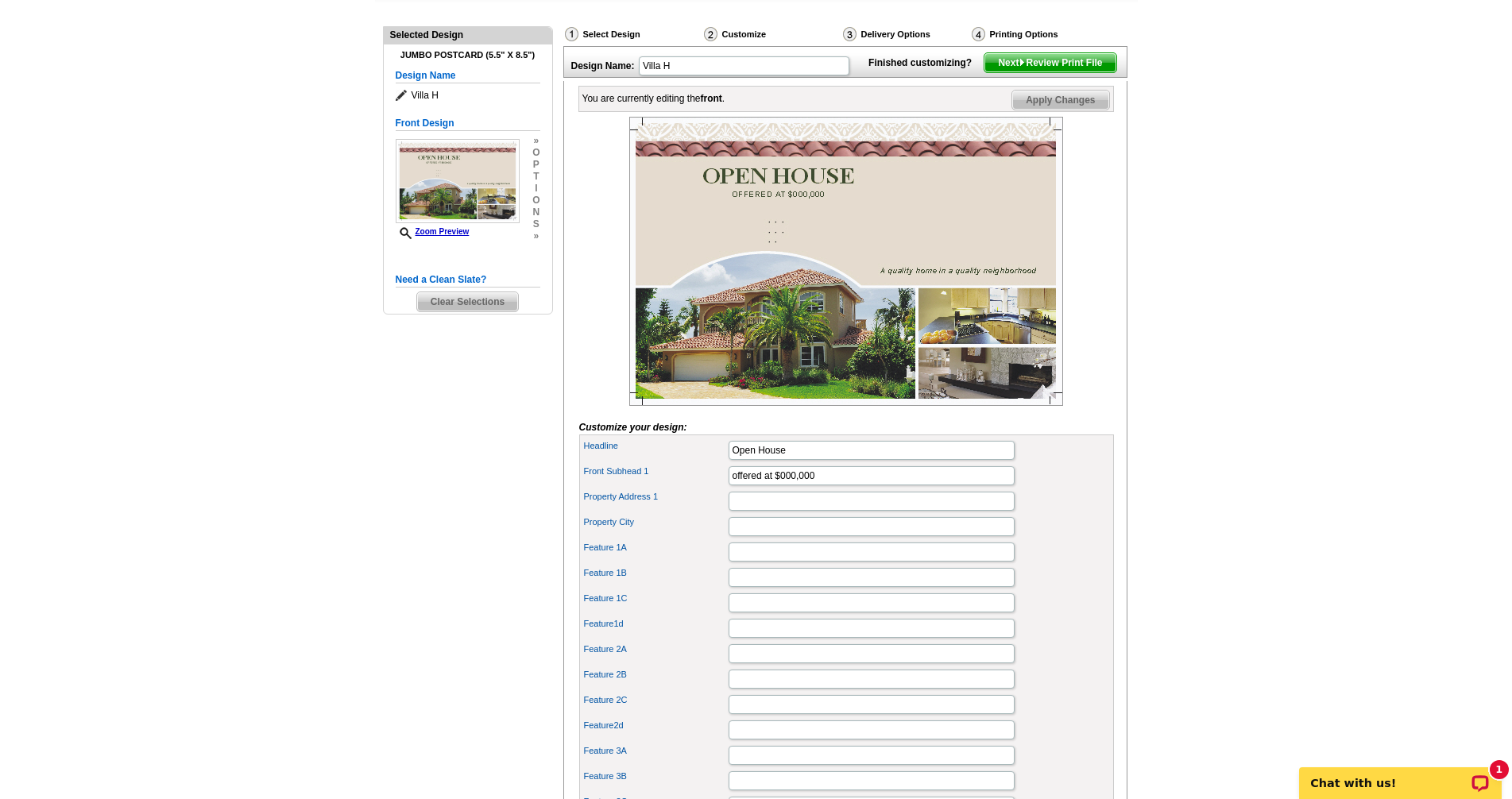
scroll to position [159, 0]
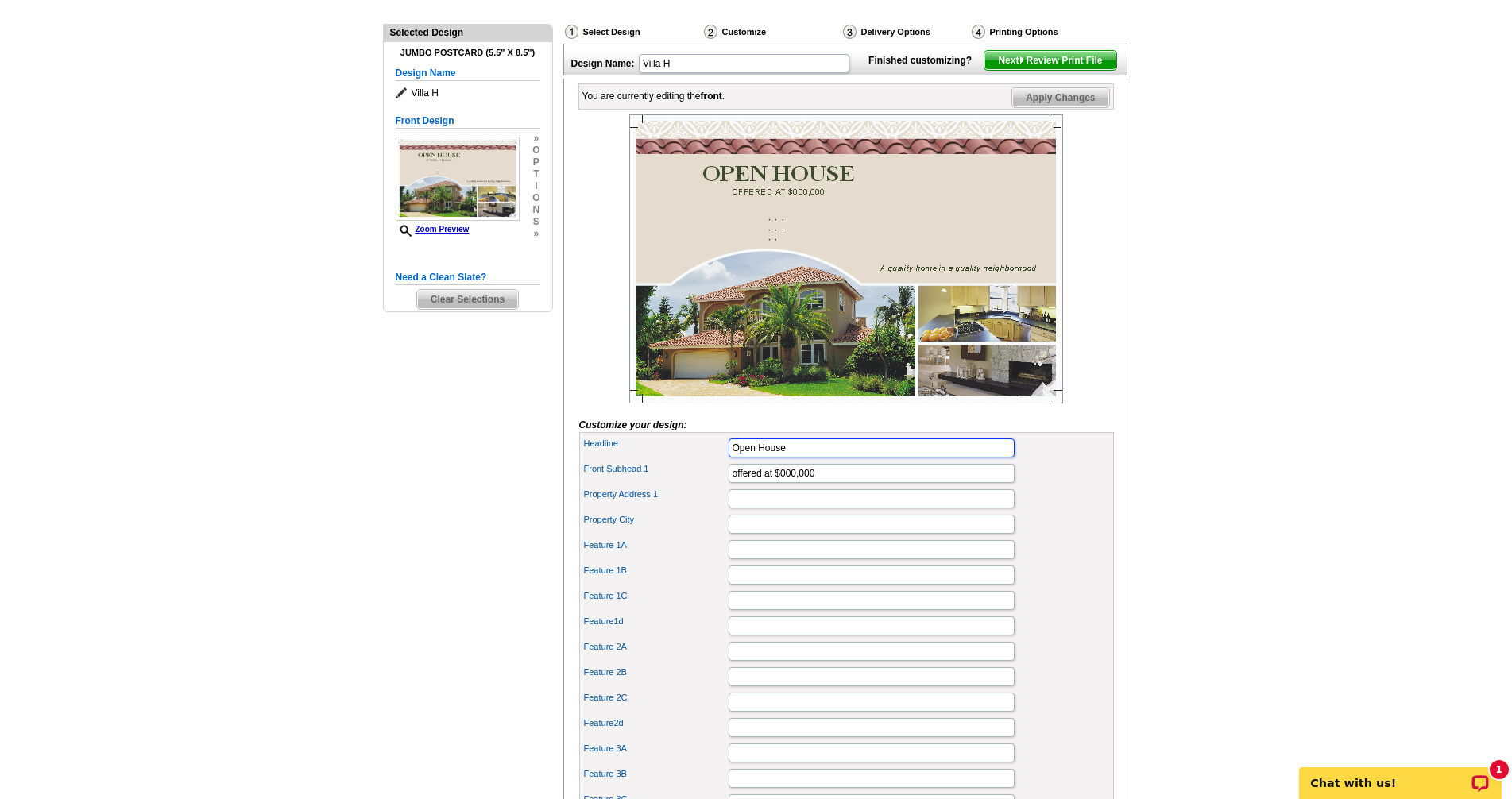
click at [805, 457] on input "Open House" at bounding box center [871, 447] width 286 height 19
type input "O"
type input "MIMOSAS AND MARSHVIEWS!!"
click at [837, 483] on input "offered at $000,000" at bounding box center [871, 473] width 286 height 19
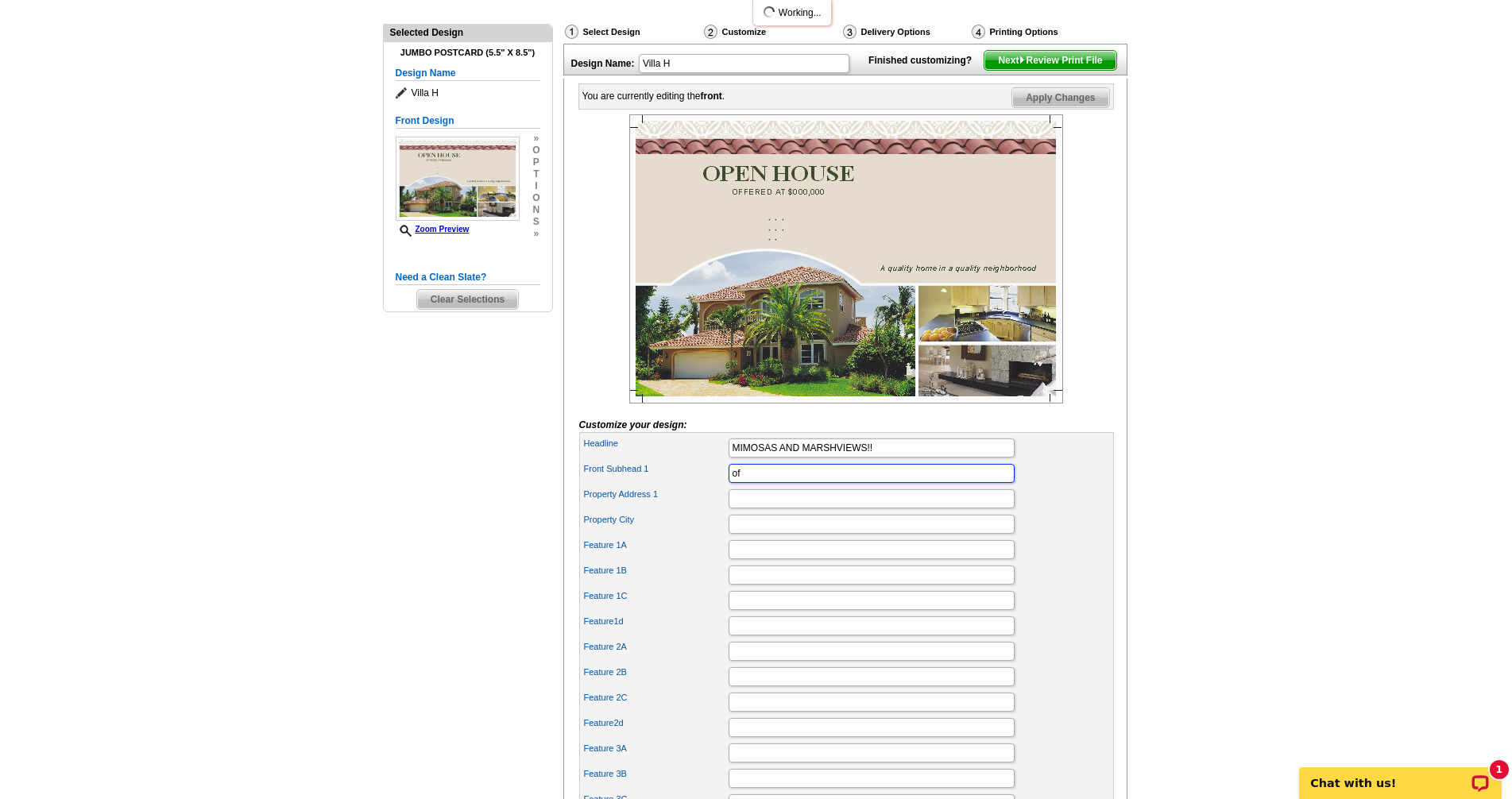
type input "o"
type input "407 24TH AVE NORTH #301"
drag, startPoint x: 767, startPoint y: 530, endPoint x: 842, endPoint y: 534, distance: 75.1
click at [767, 509] on input "Property Address 1" at bounding box center [871, 499] width 286 height 19
click at [813, 509] on input "nORTH mYRTLE bEACH, sc 29582" at bounding box center [871, 499] width 286 height 19
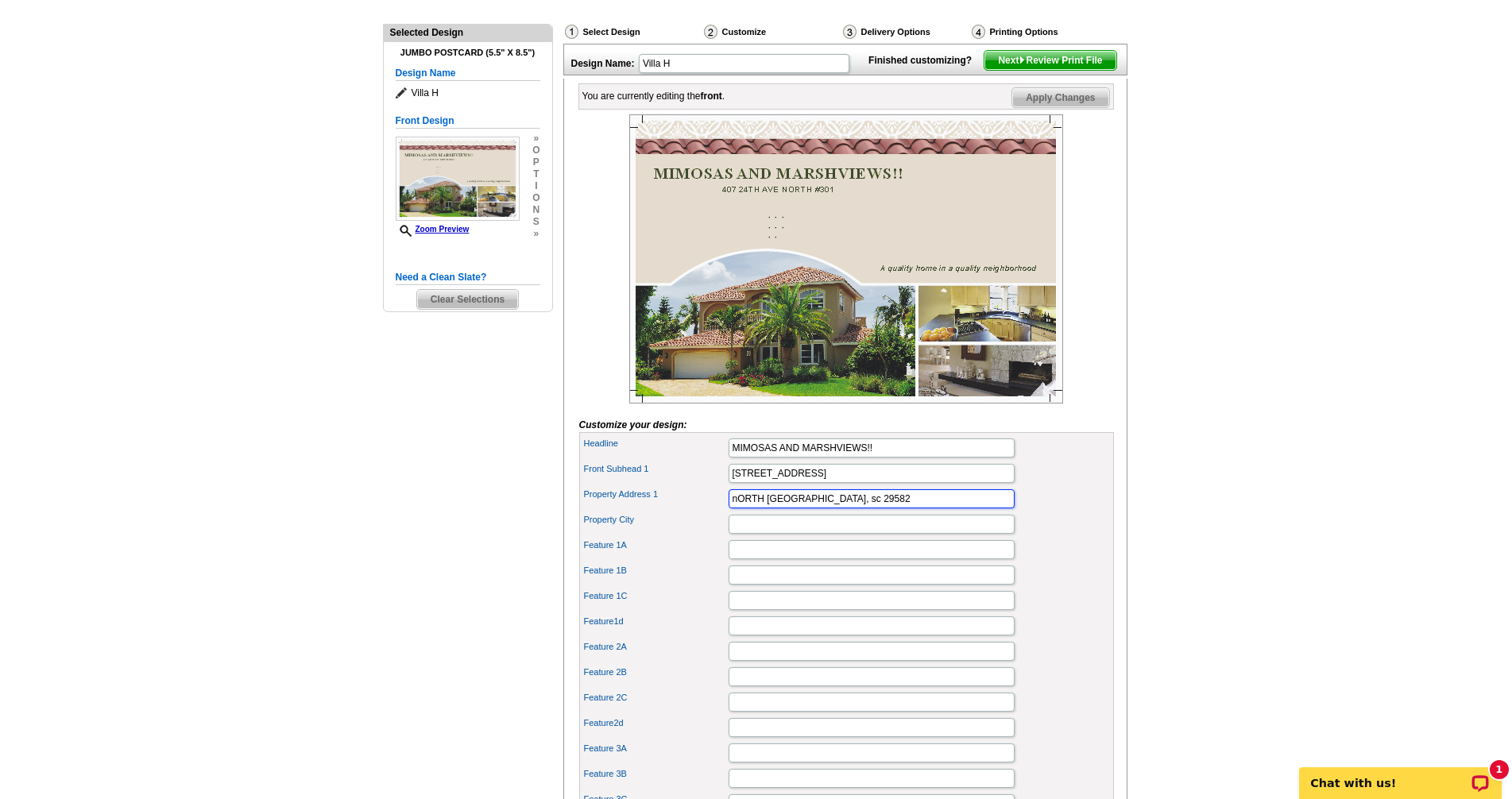
drag, startPoint x: 854, startPoint y: 527, endPoint x: 927, endPoint y: 538, distance: 73.8
click at [856, 509] on input "nORTH mYRTLE BEACH, sc 29582" at bounding box center [871, 499] width 286 height 19
click at [776, 509] on input "nORTH mYRTLE BEACH, SC 29582" at bounding box center [871, 499] width 286 height 19
click at [739, 509] on input "nORTH MYRTLE BEACH, SC 29582" at bounding box center [871, 499] width 286 height 19
type input "NORTH MYRTLE BEACH, SC 29582"
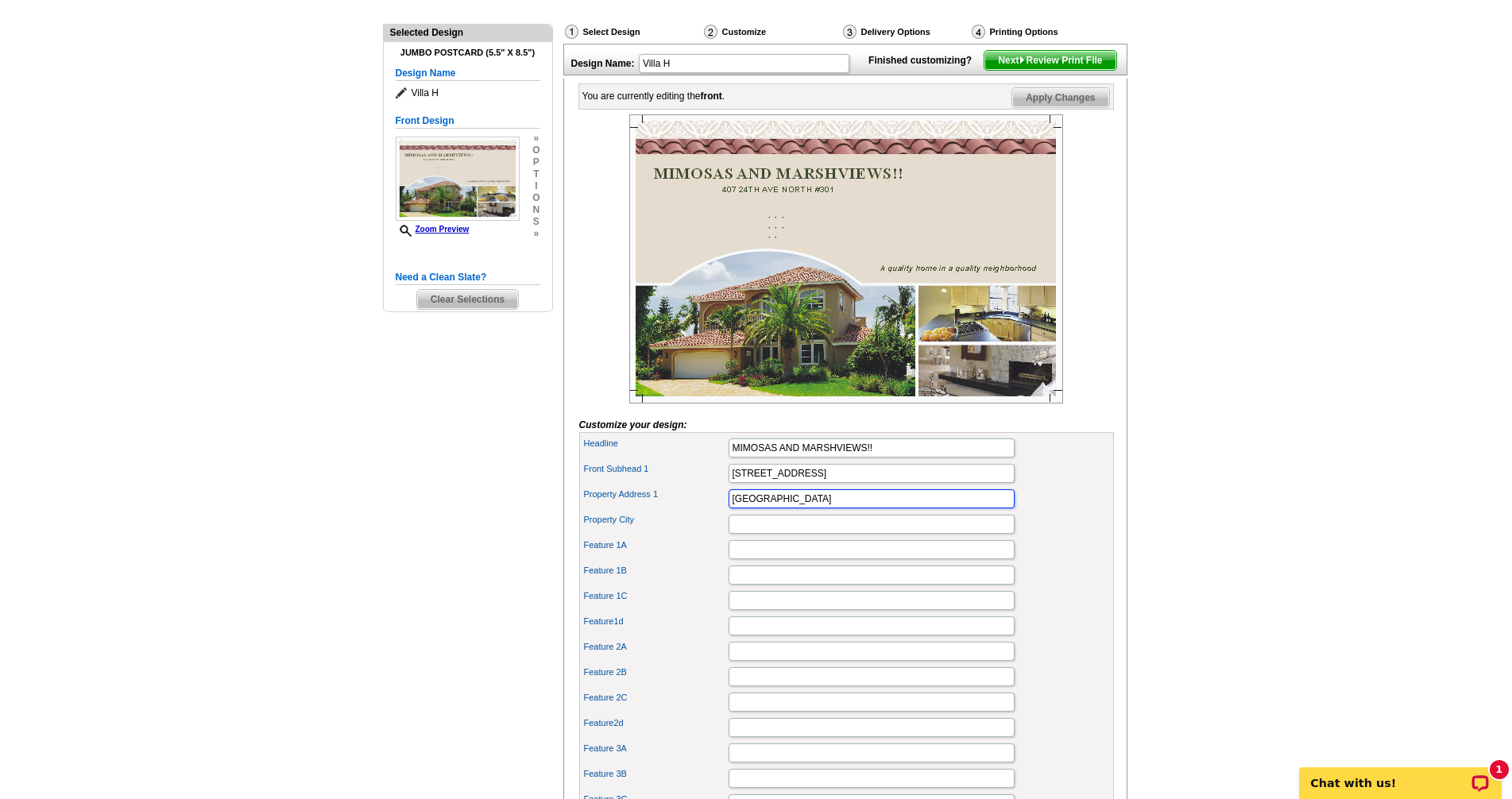
drag, startPoint x: 904, startPoint y: 528, endPoint x: 727, endPoint y: 528, distance: 177.0
click at [727, 511] on div "Property Address 1 NORTH MYRTLE BEACH, SC 29582" at bounding box center [847, 499] width 529 height 25
paste input "NORTH MYRTLE BEACH, SC 29582"
type input "NORTH MYRTLE BEACH, SC 29582"
drag, startPoint x: 858, startPoint y: 499, endPoint x: 717, endPoint y: 502, distance: 141.0
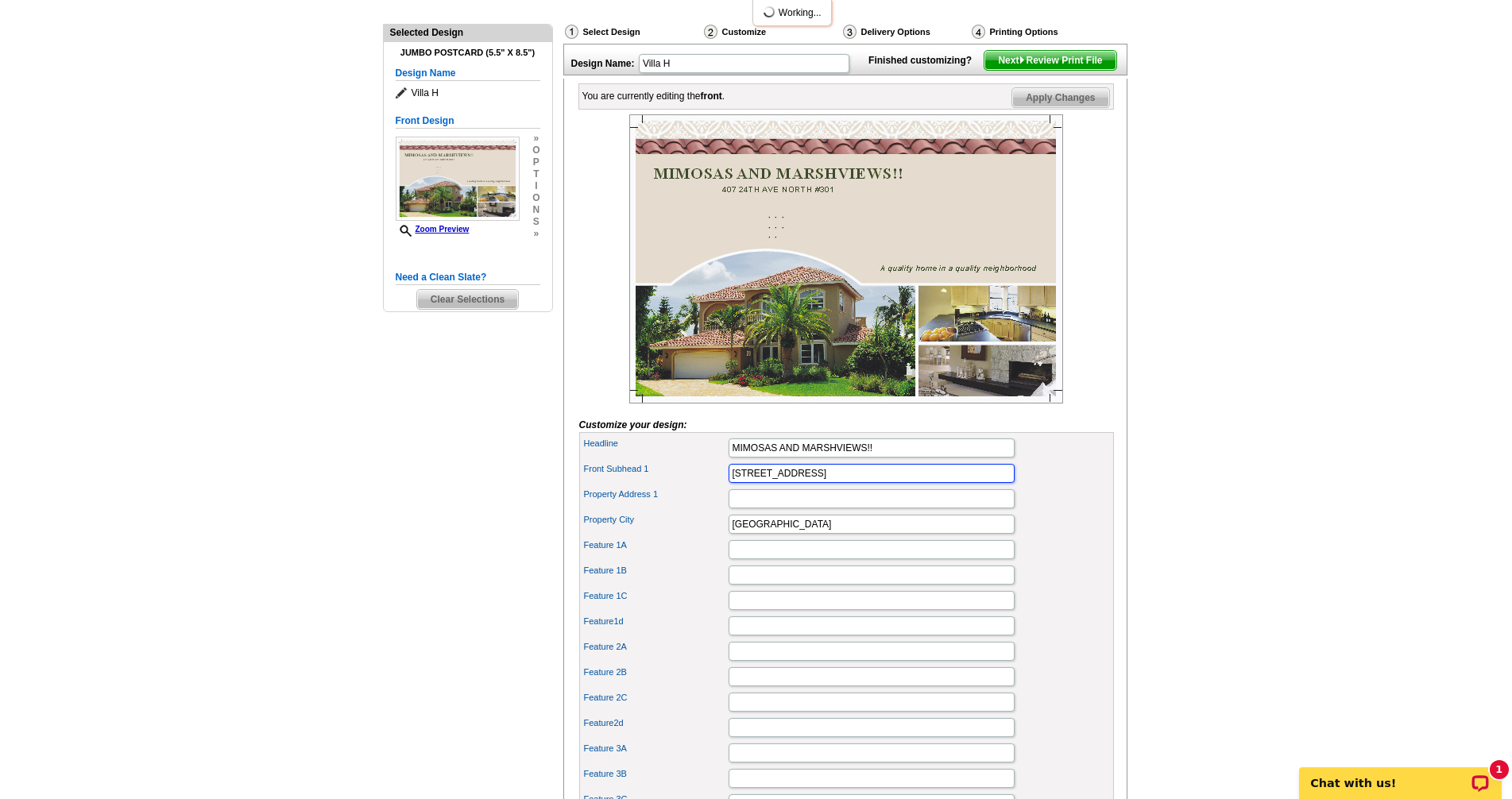
click at [717, 486] on div "Front Subhead 1 407 24TH AVE NORTH #301" at bounding box center [847, 473] width 529 height 25
paste input "[STREET_ADDRESS]"
type input "[STREET_ADDRESS]"
click at [746, 483] on input "Front Subhead 1" at bounding box center [871, 473] width 286 height 19
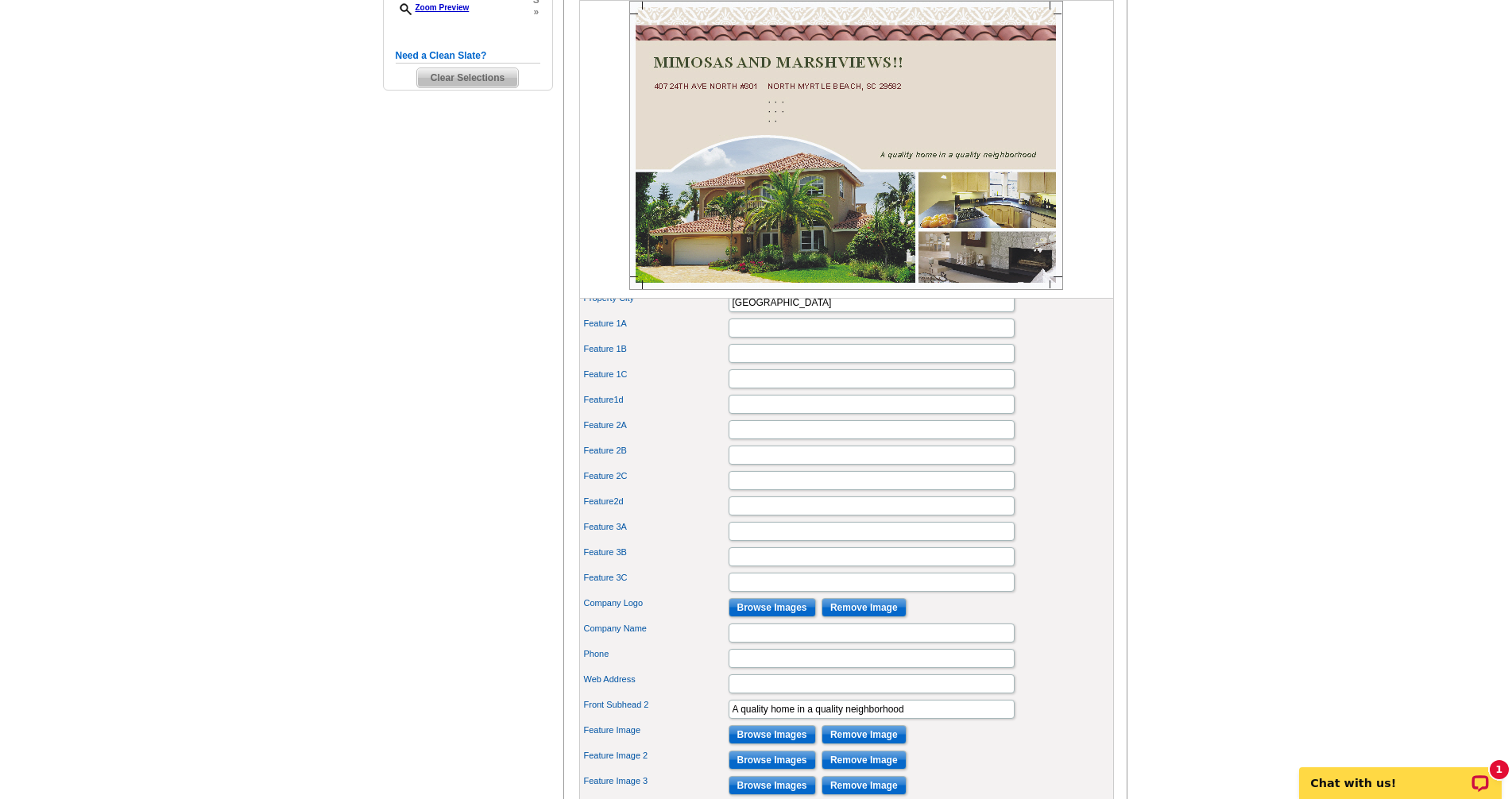
scroll to position [397, 0]
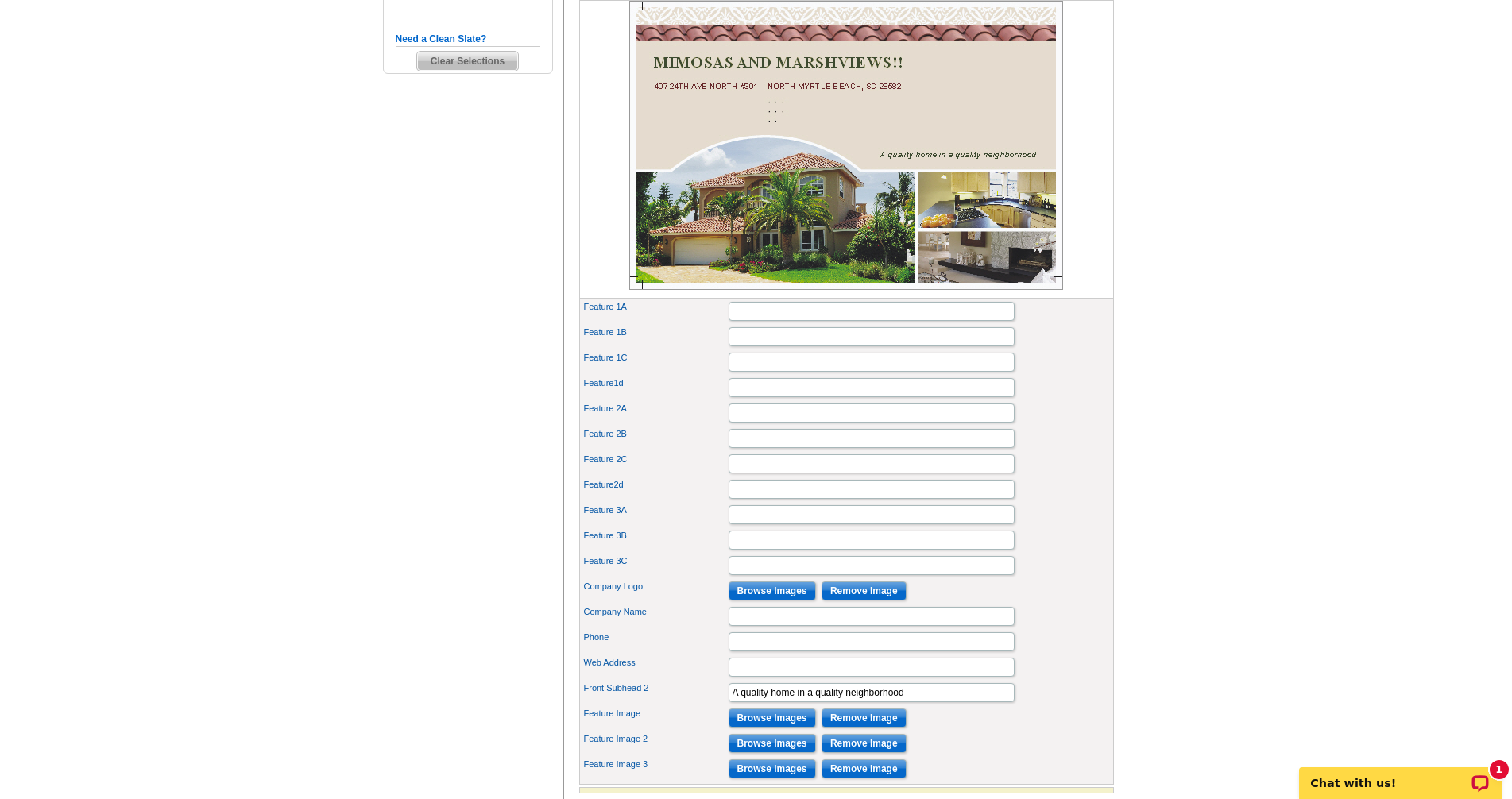
type input "OPEN HOUSE [DATE] FROM 11-1"
click at [780, 601] on input "Browse Images" at bounding box center [772, 591] width 88 height 19
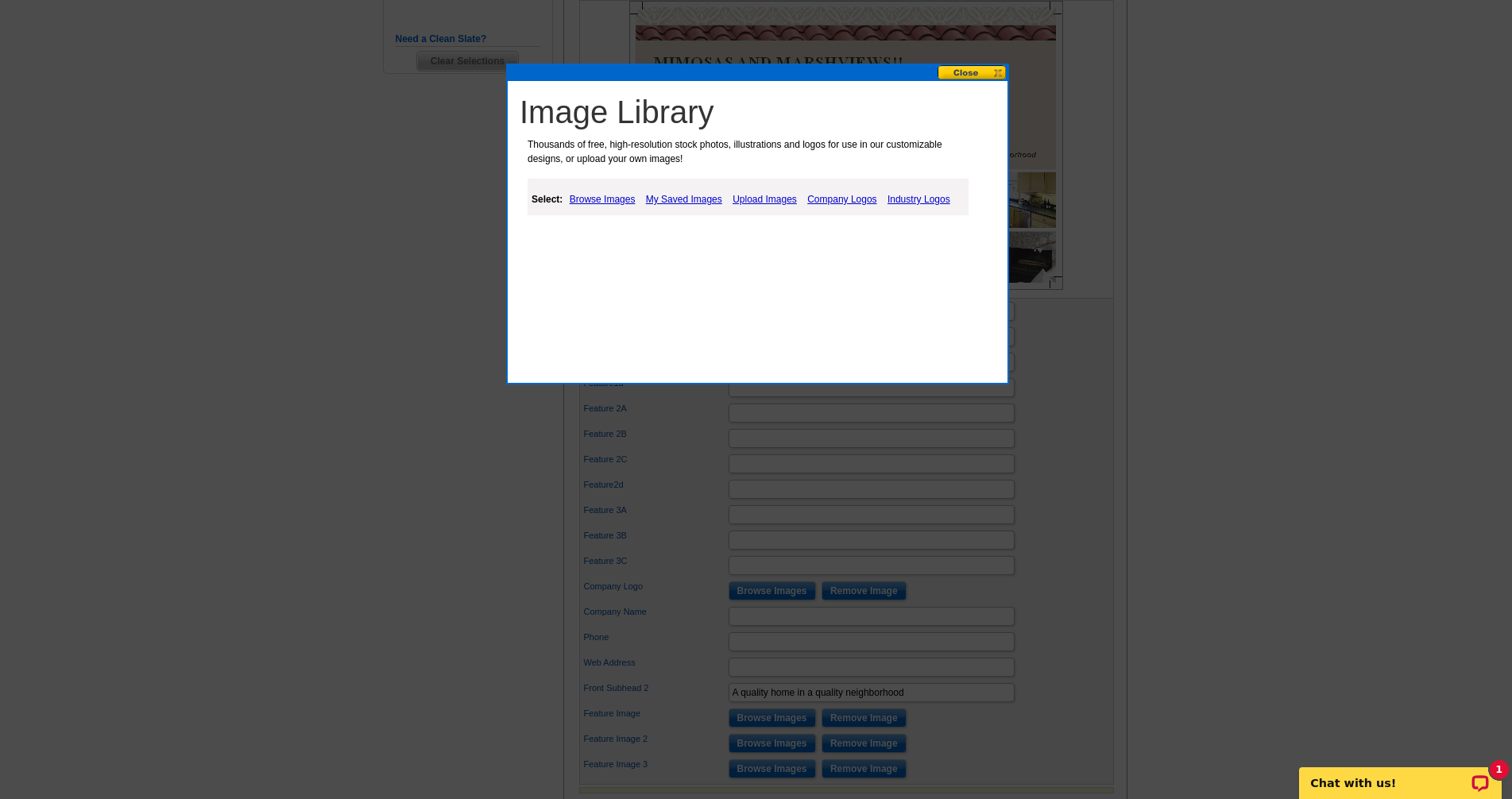
click at [589, 198] on link "Browse Images" at bounding box center [603, 199] width 74 height 19
click at [697, 199] on link "My Saved Images" at bounding box center [684, 199] width 84 height 19
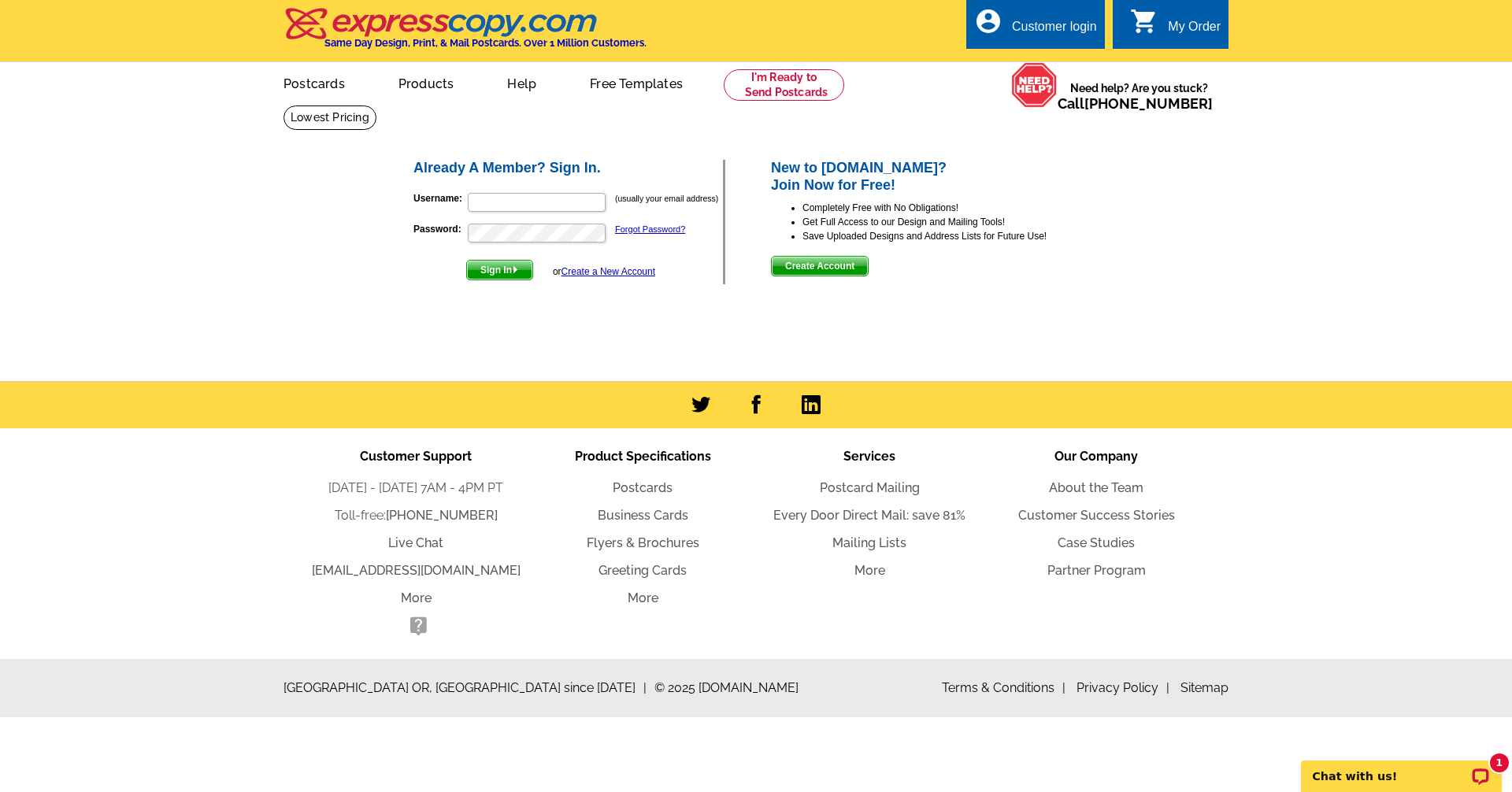
click at [1068, 29] on div "Customer login" at bounding box center [1054, 30] width 85 height 22
click at [556, 204] on input "Username:" at bounding box center [536, 202] width 138 height 19
type input "[EMAIL_ADDRESS][DOMAIN_NAME]"
click at [514, 274] on img "submit" at bounding box center [516, 270] width 7 height 7
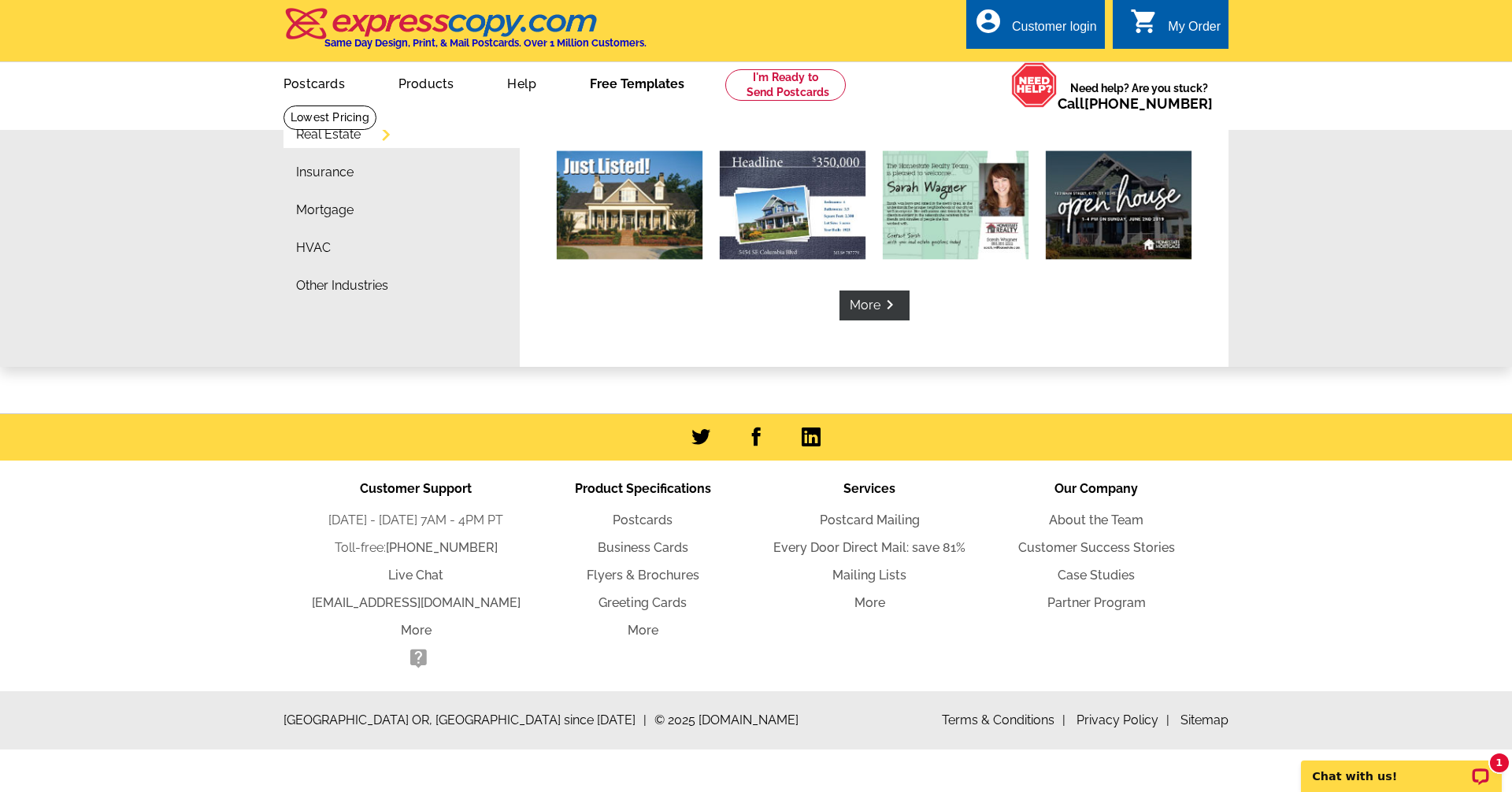
click at [596, 101] on link "Free Templates" at bounding box center [638, 81] width 145 height 37
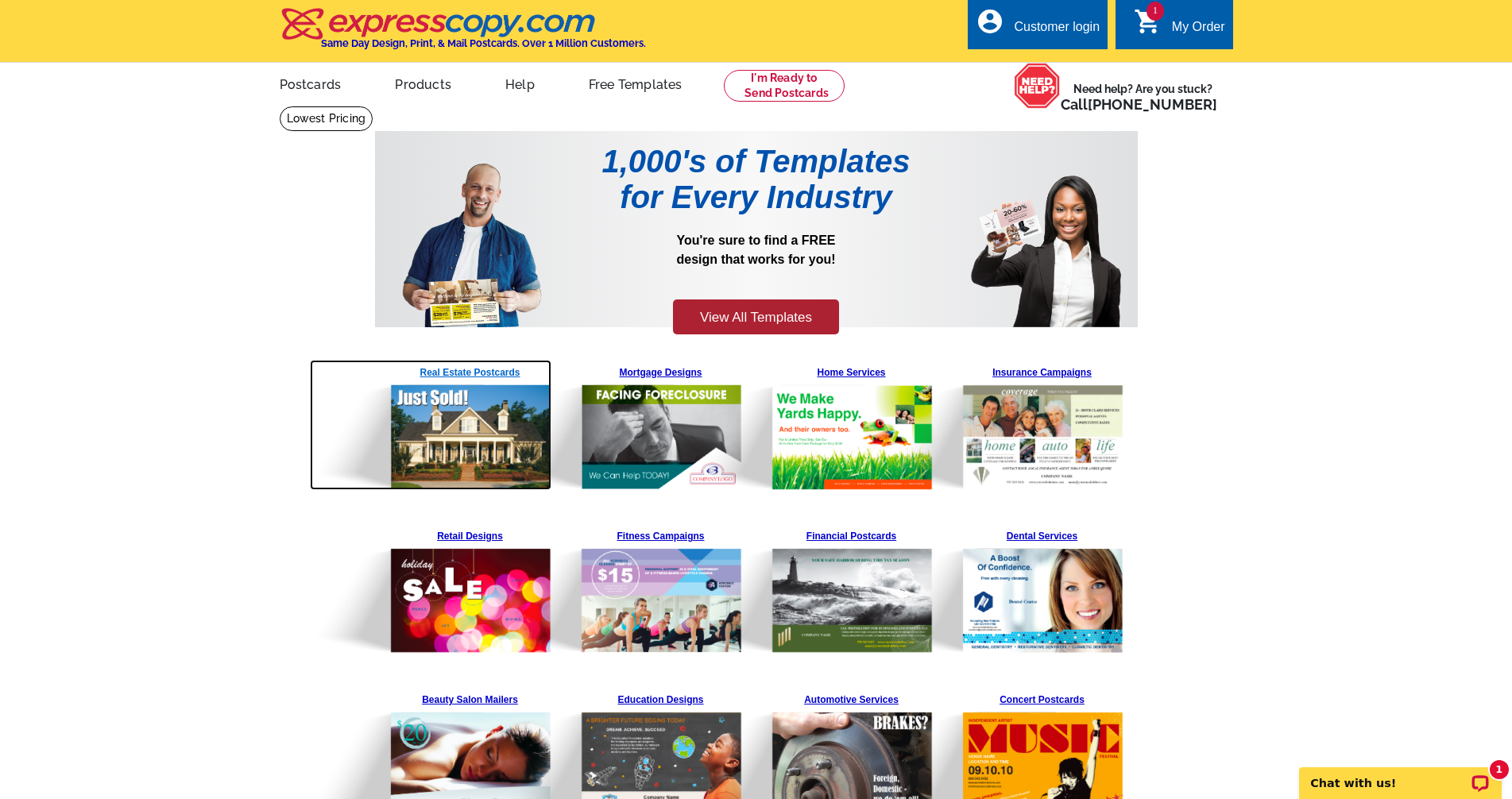
click at [464, 370] on img at bounding box center [431, 425] width 243 height 130
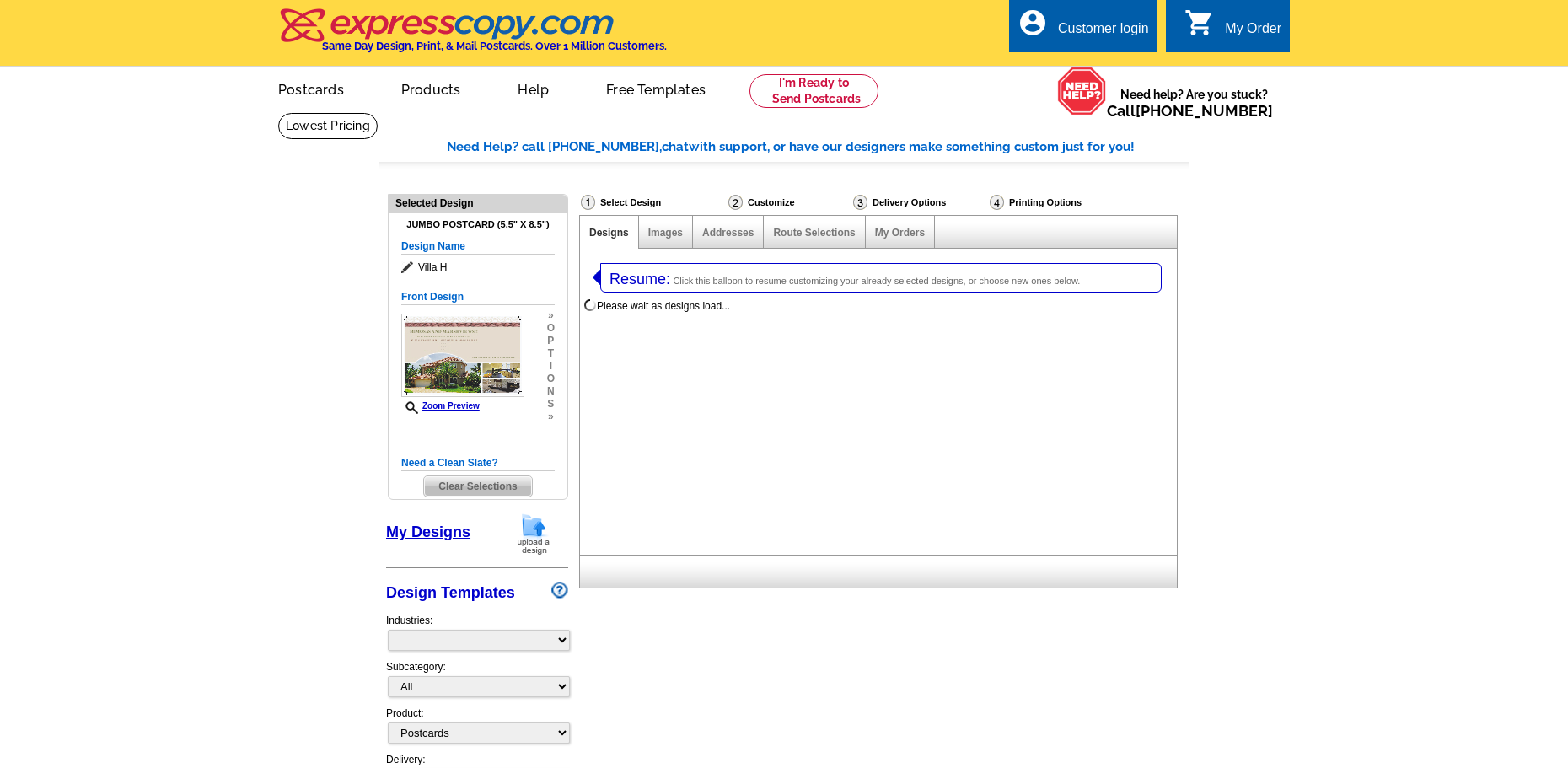
select select "1"
select select "2"
select select "back"
select select "785"
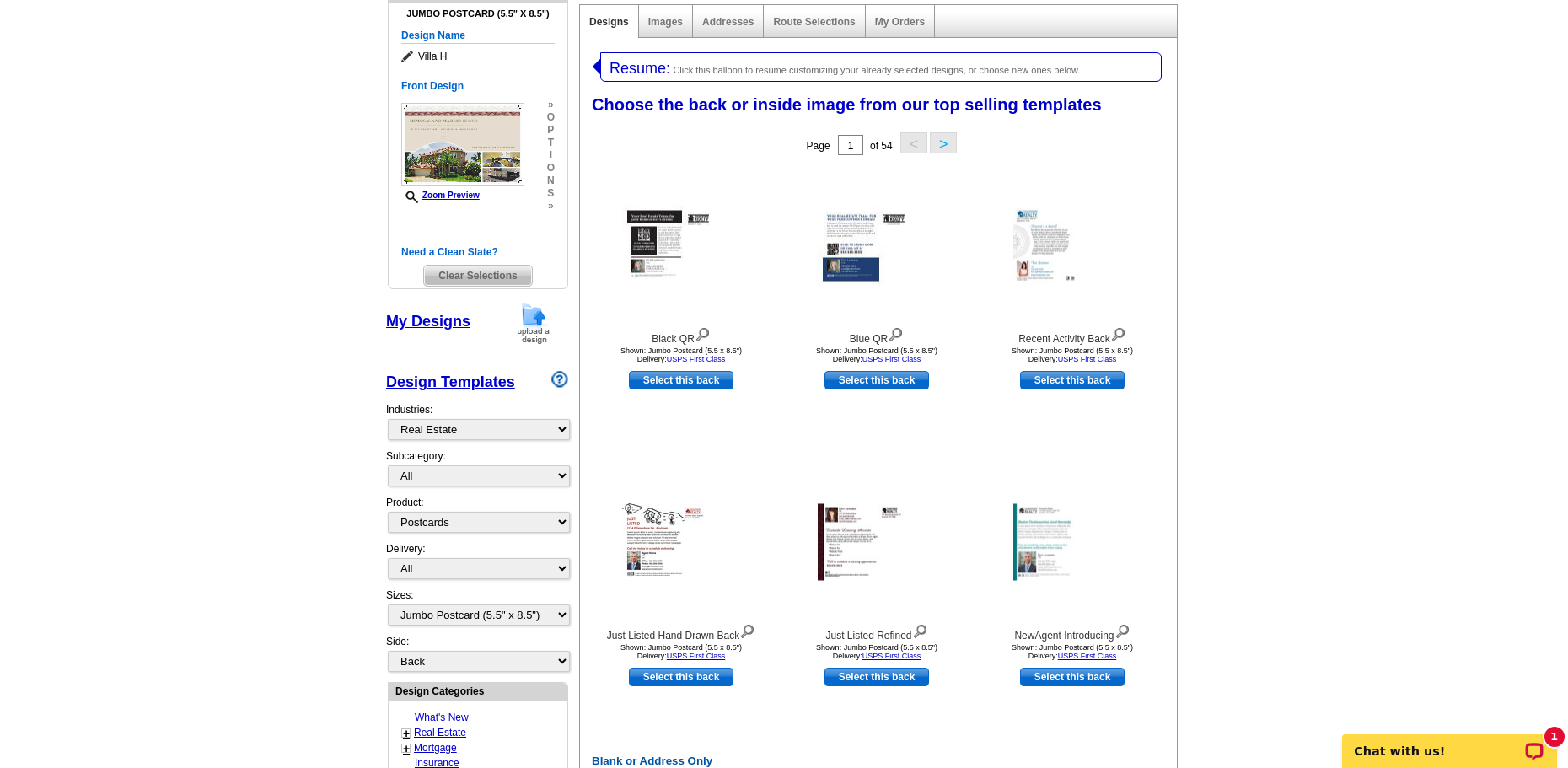
scroll to position [253, 0]
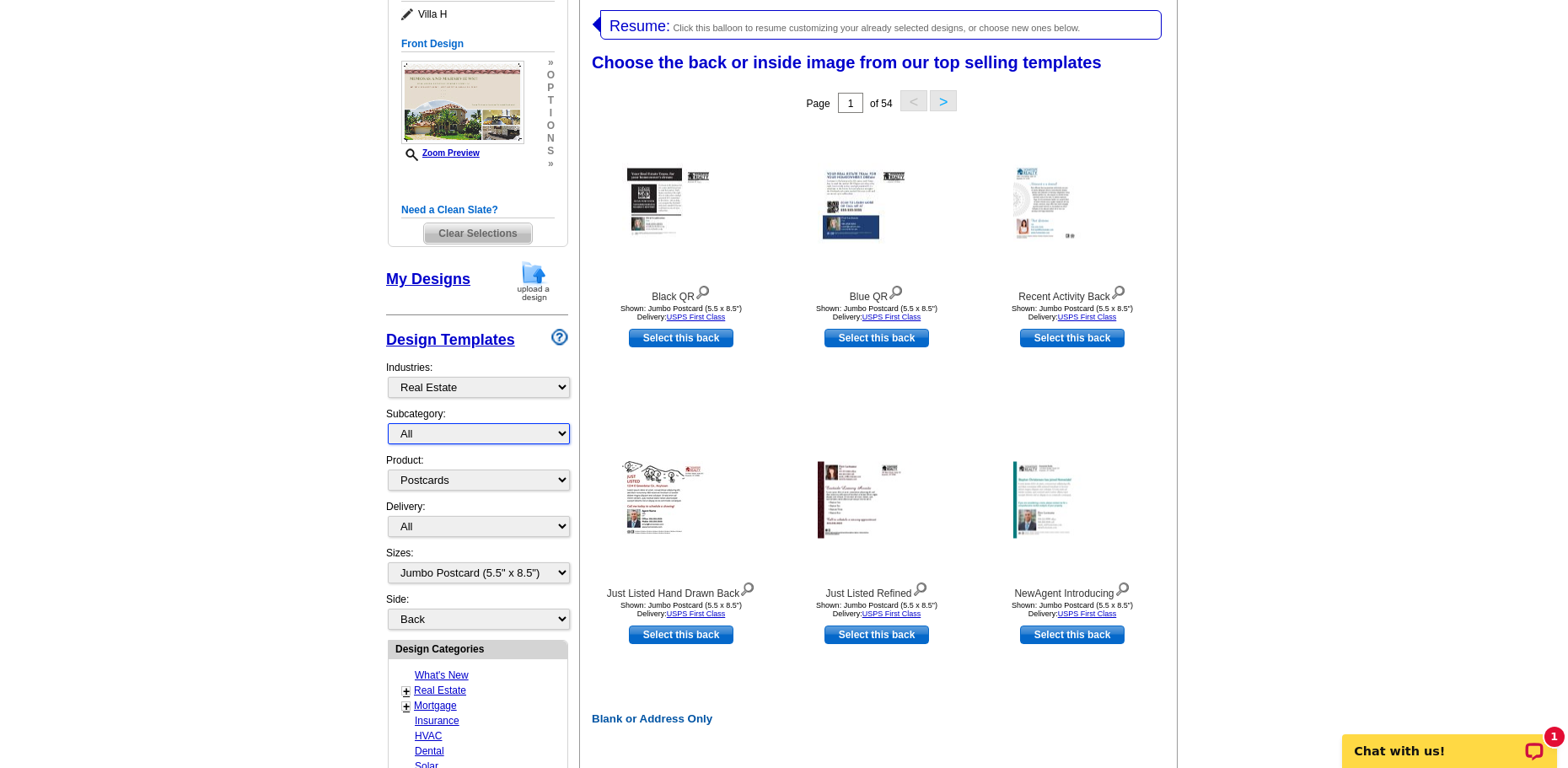
click at [566, 431] on select "All RE/MAX® Referrals Keller Williams® Berkshire Hathaway Home Services Century…" at bounding box center [479, 434] width 182 height 21
select select "792"
click at [388, 424] on select "All RE/MAX® Referrals Keller Williams® Berkshire Hathaway Home Services Century…" at bounding box center [479, 434] width 182 height 21
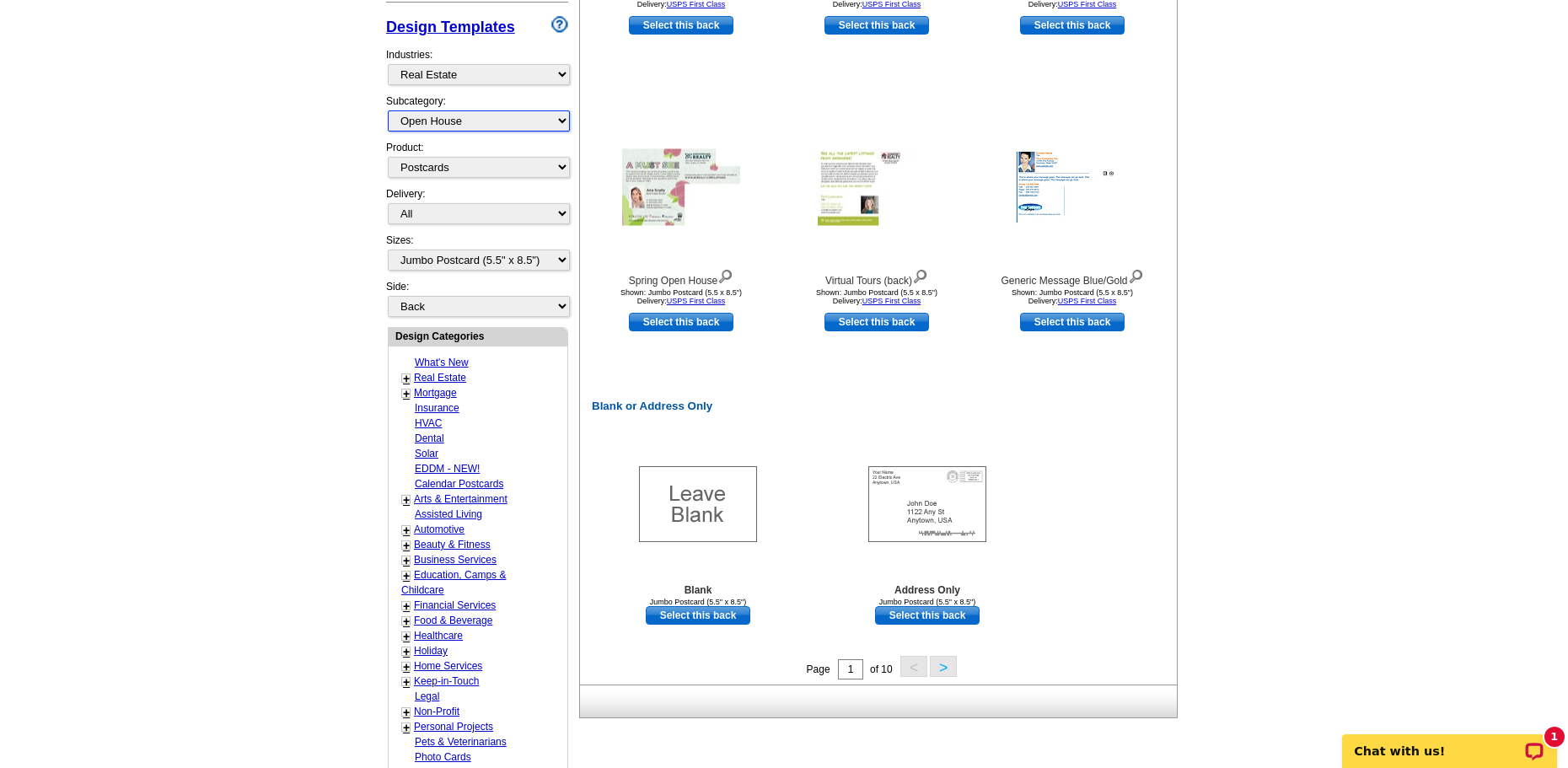
scroll to position [591, 0]
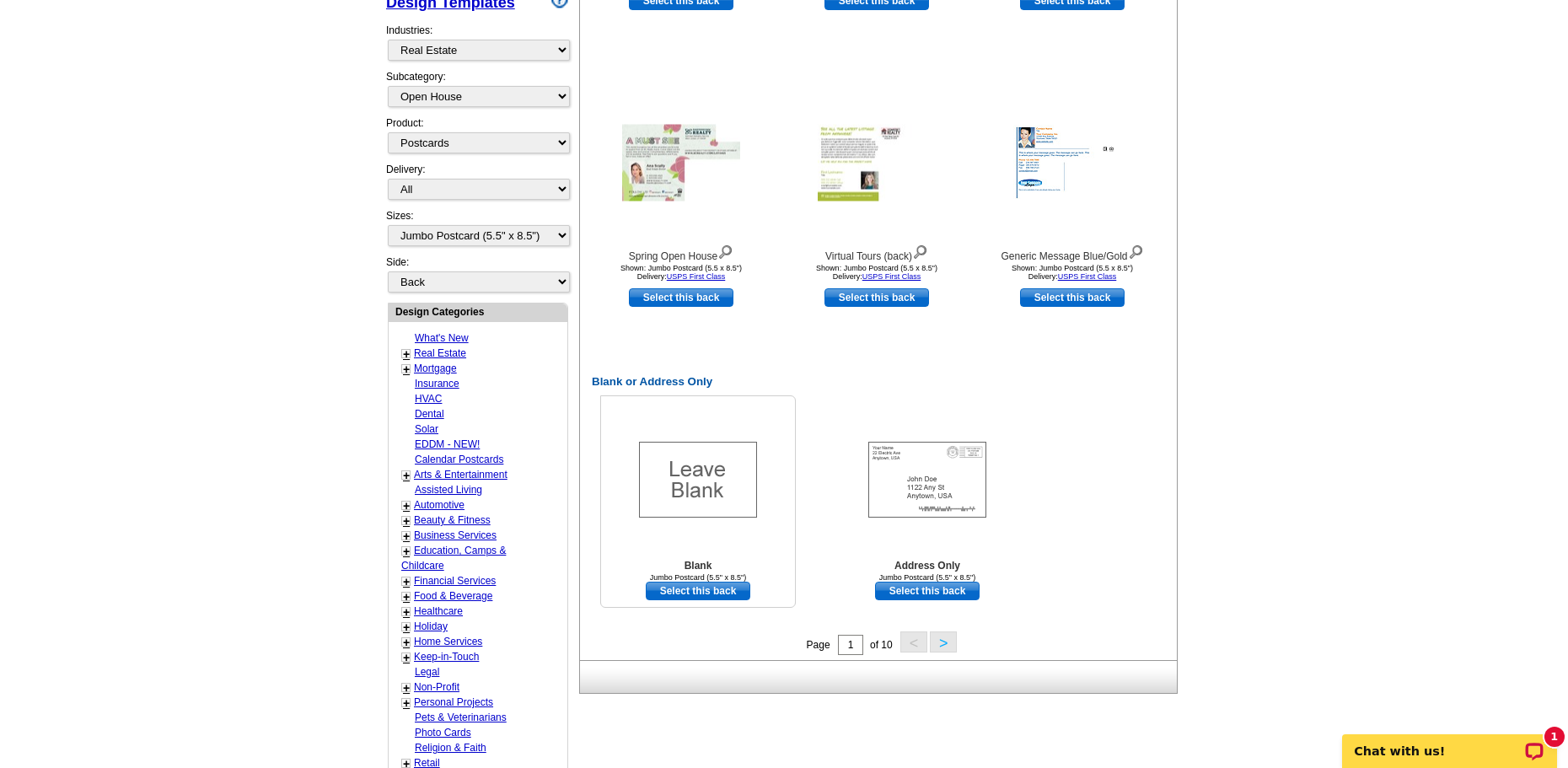
drag, startPoint x: 697, startPoint y: 589, endPoint x: 745, endPoint y: 588, distance: 48.0
click at [697, 589] on link "Select this back" at bounding box center [698, 591] width 104 height 18
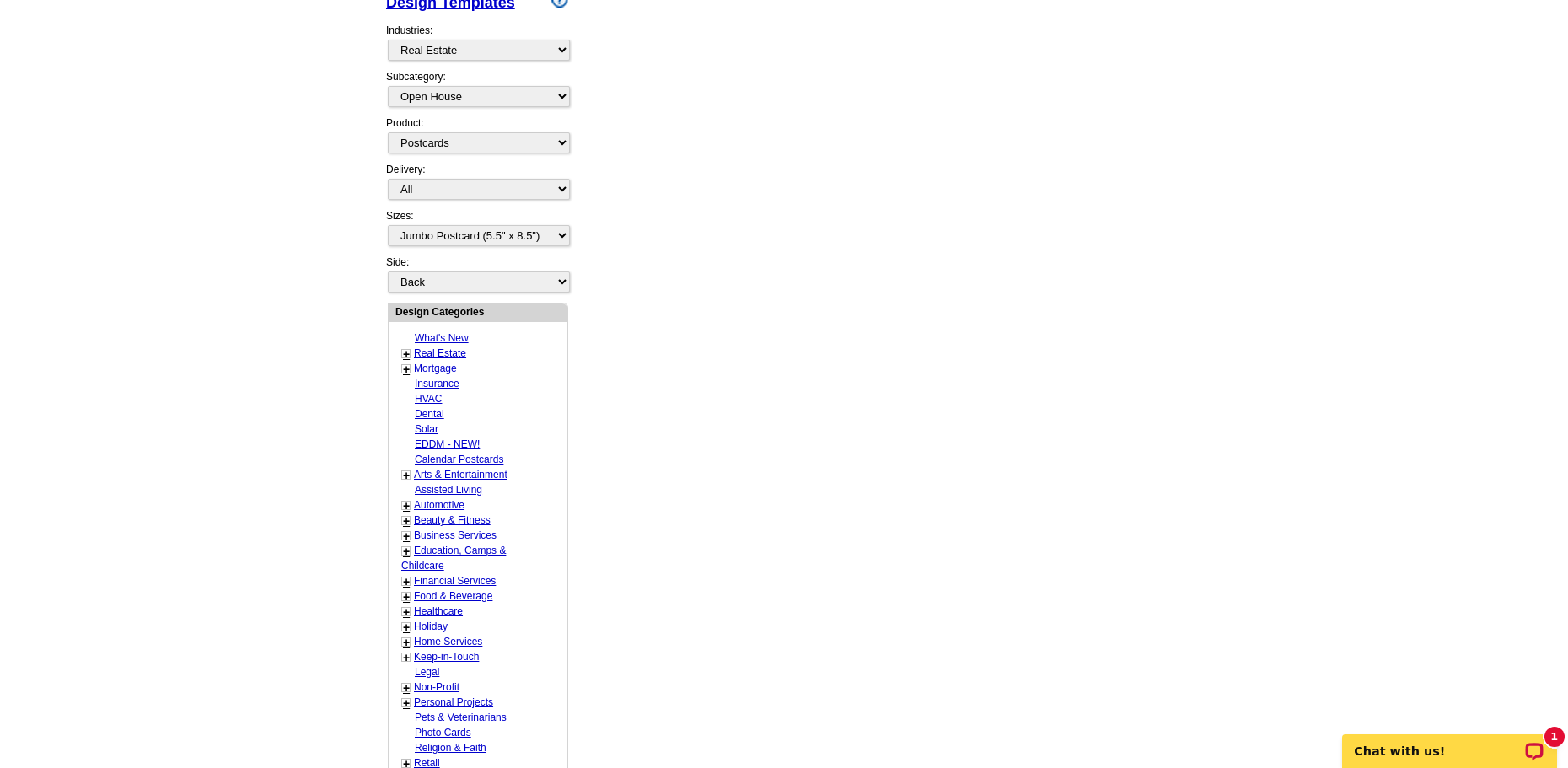
scroll to position [0, 0]
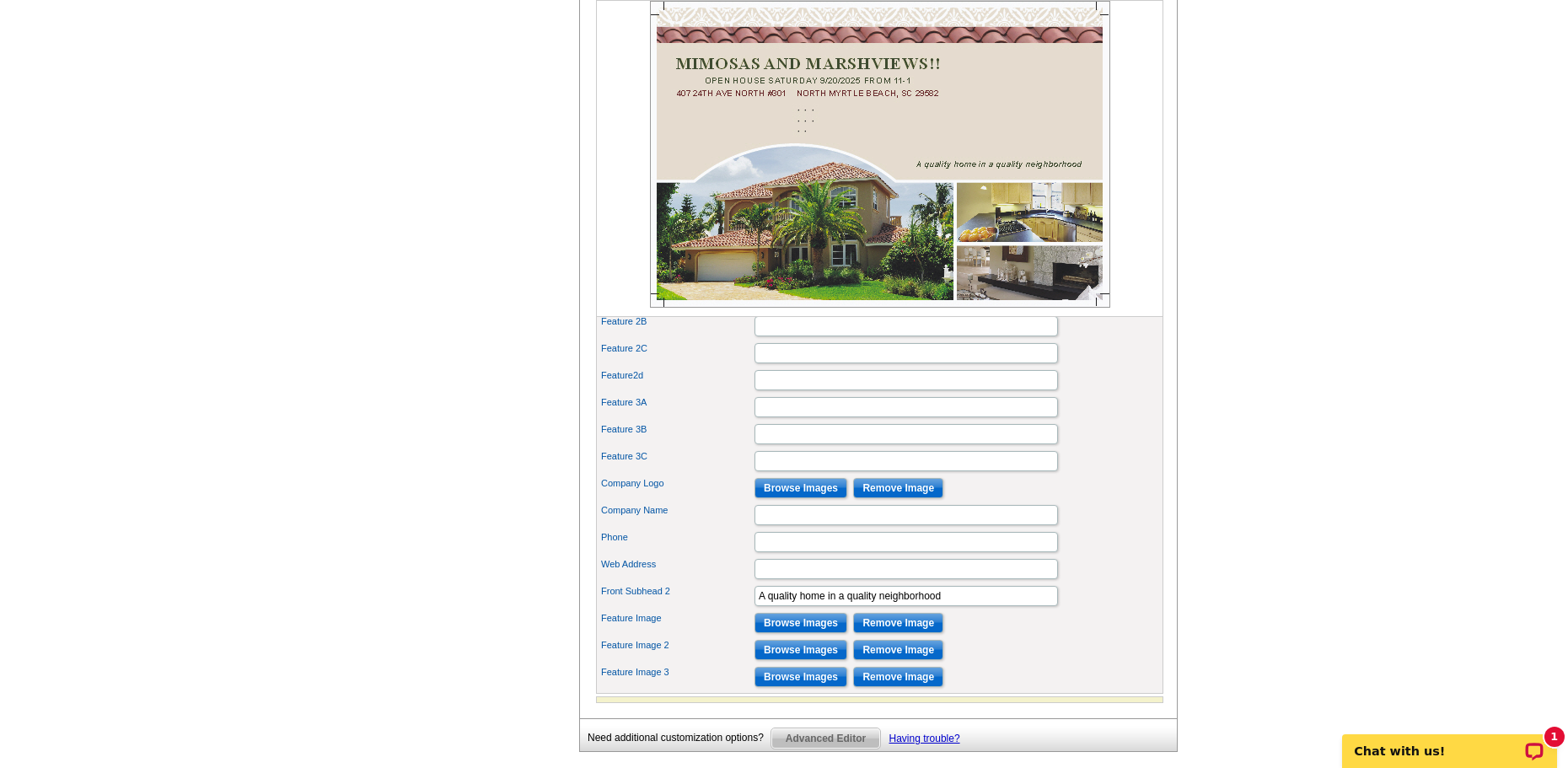
scroll to position [591, 0]
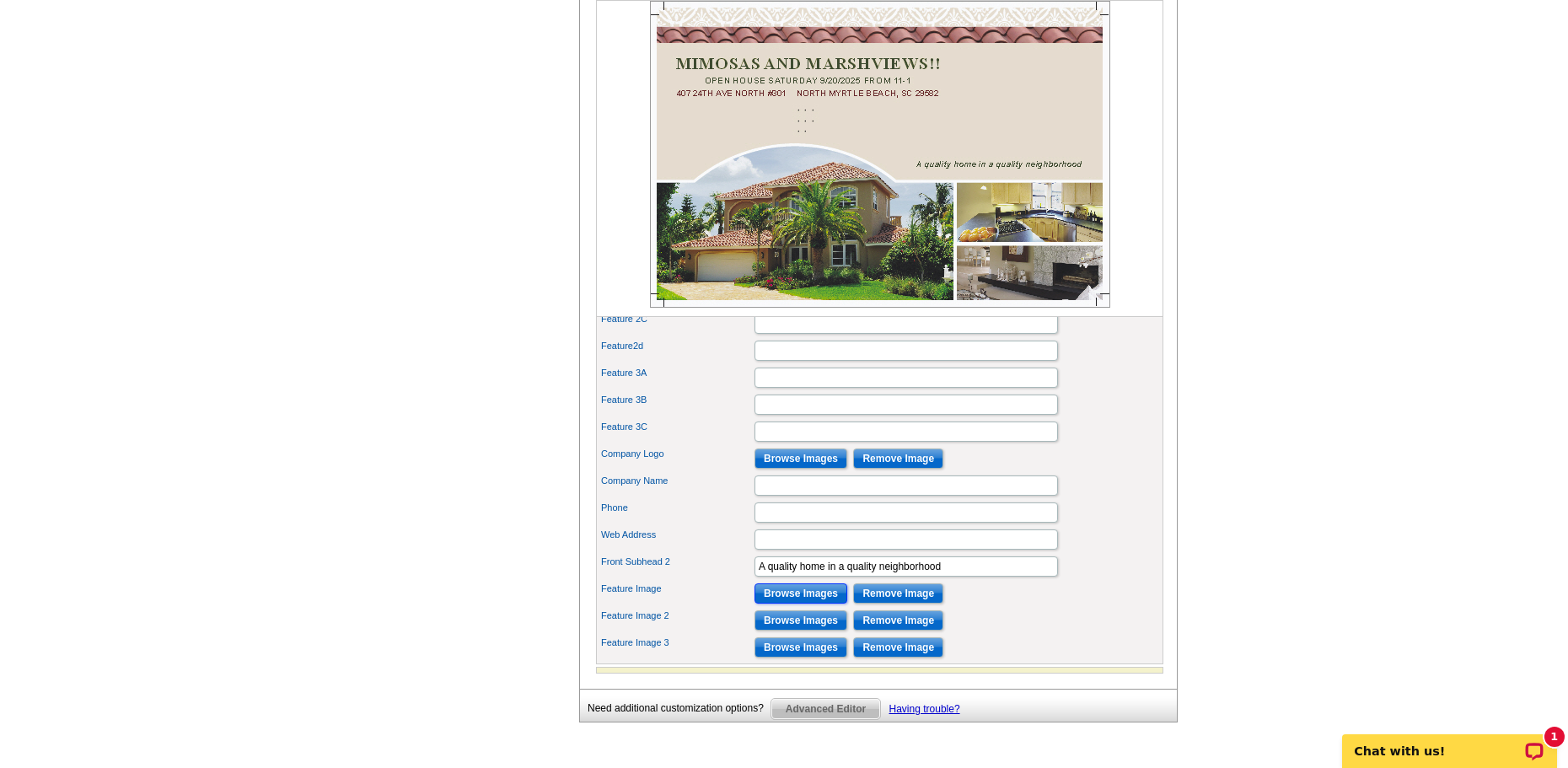
click at [813, 604] on input "Browse Images" at bounding box center [800, 594] width 93 height 20
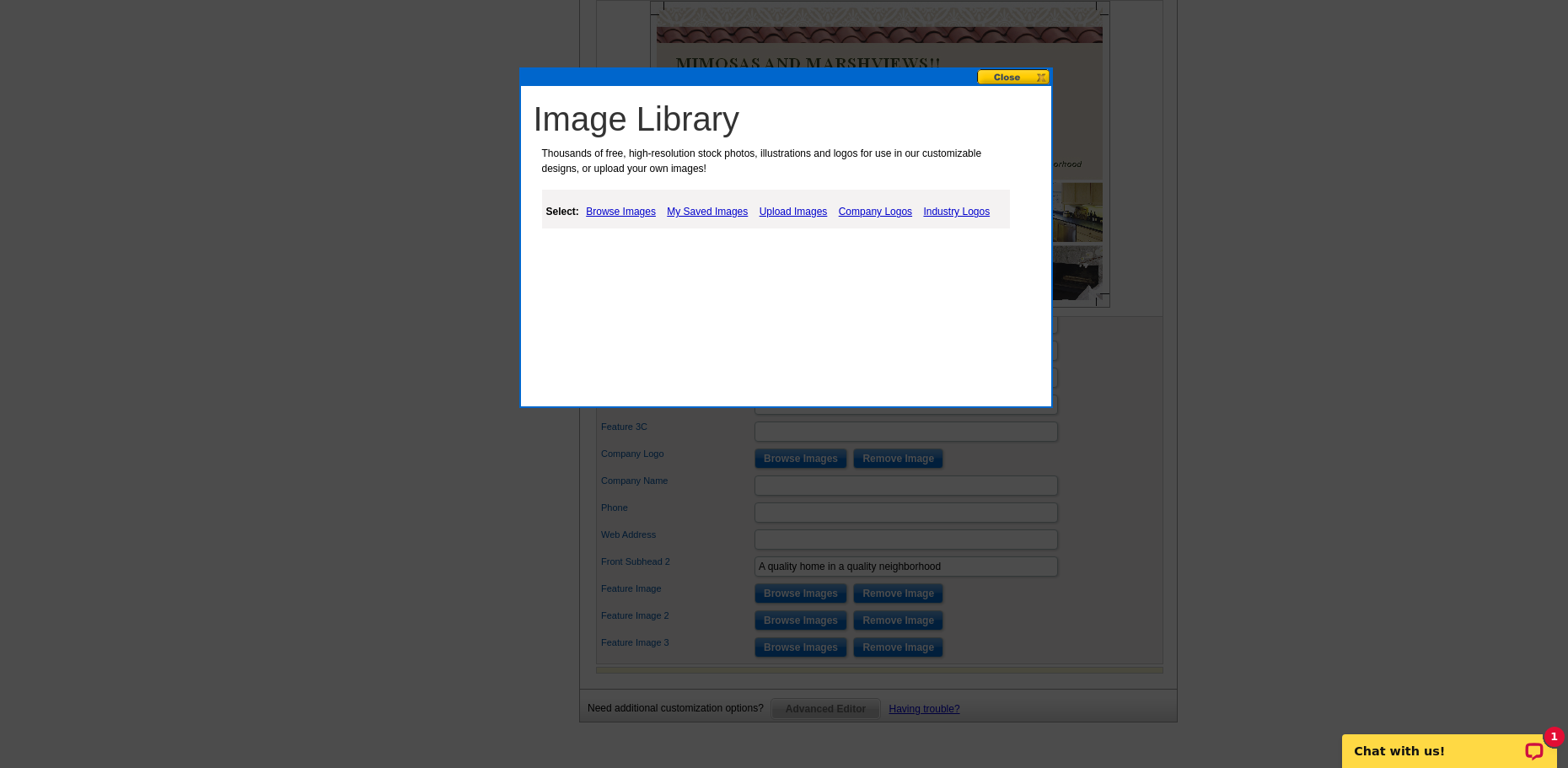
click at [790, 214] on link "Upload Images" at bounding box center [794, 212] width 77 height 20
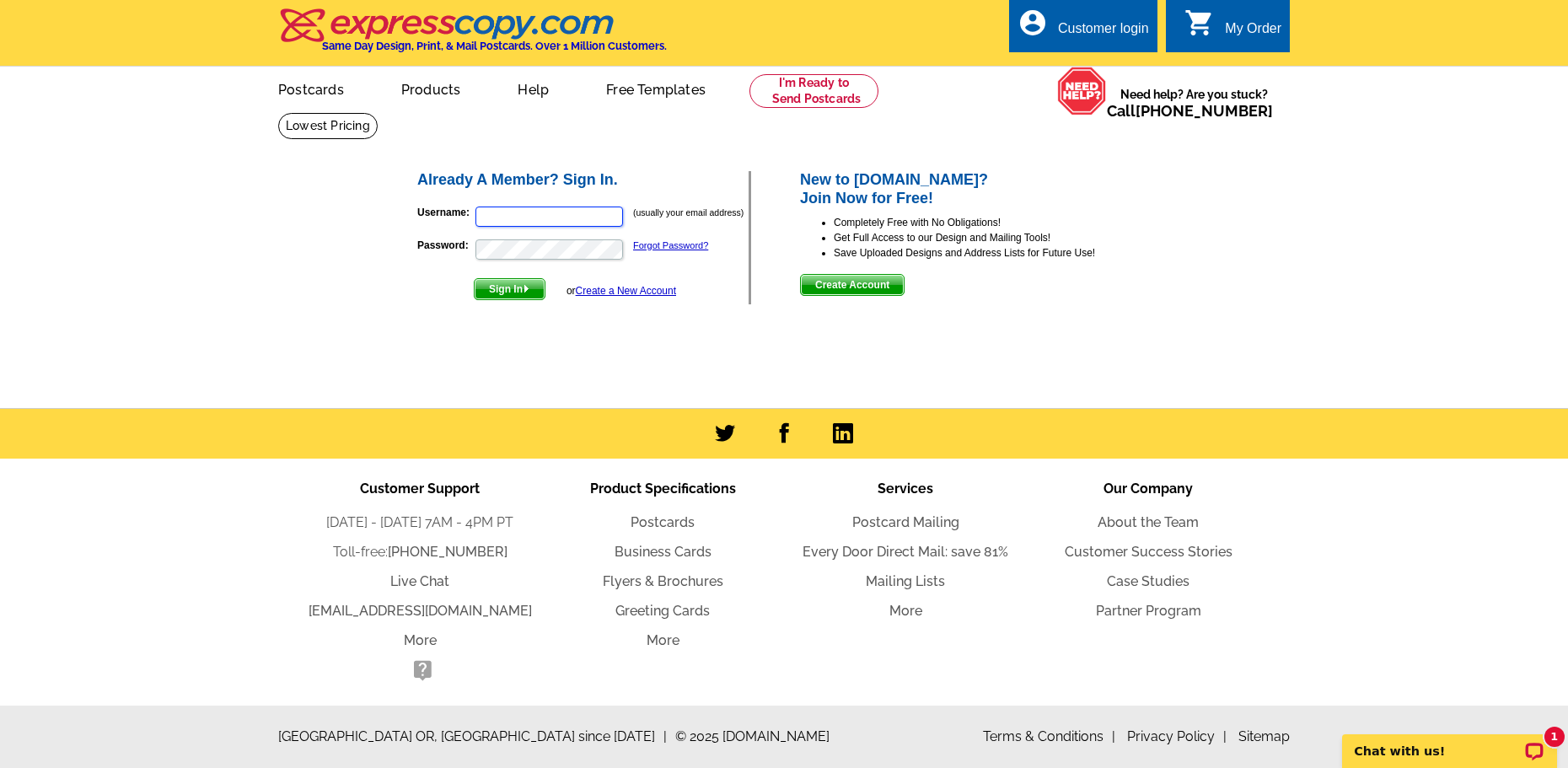
click at [564, 218] on input "Username:" at bounding box center [549, 216] width 147 height 20
type input "anchorsouthwithshannon@gmail.com"
click at [683, 246] on link "Forgot Password?" at bounding box center [671, 245] width 75 height 11
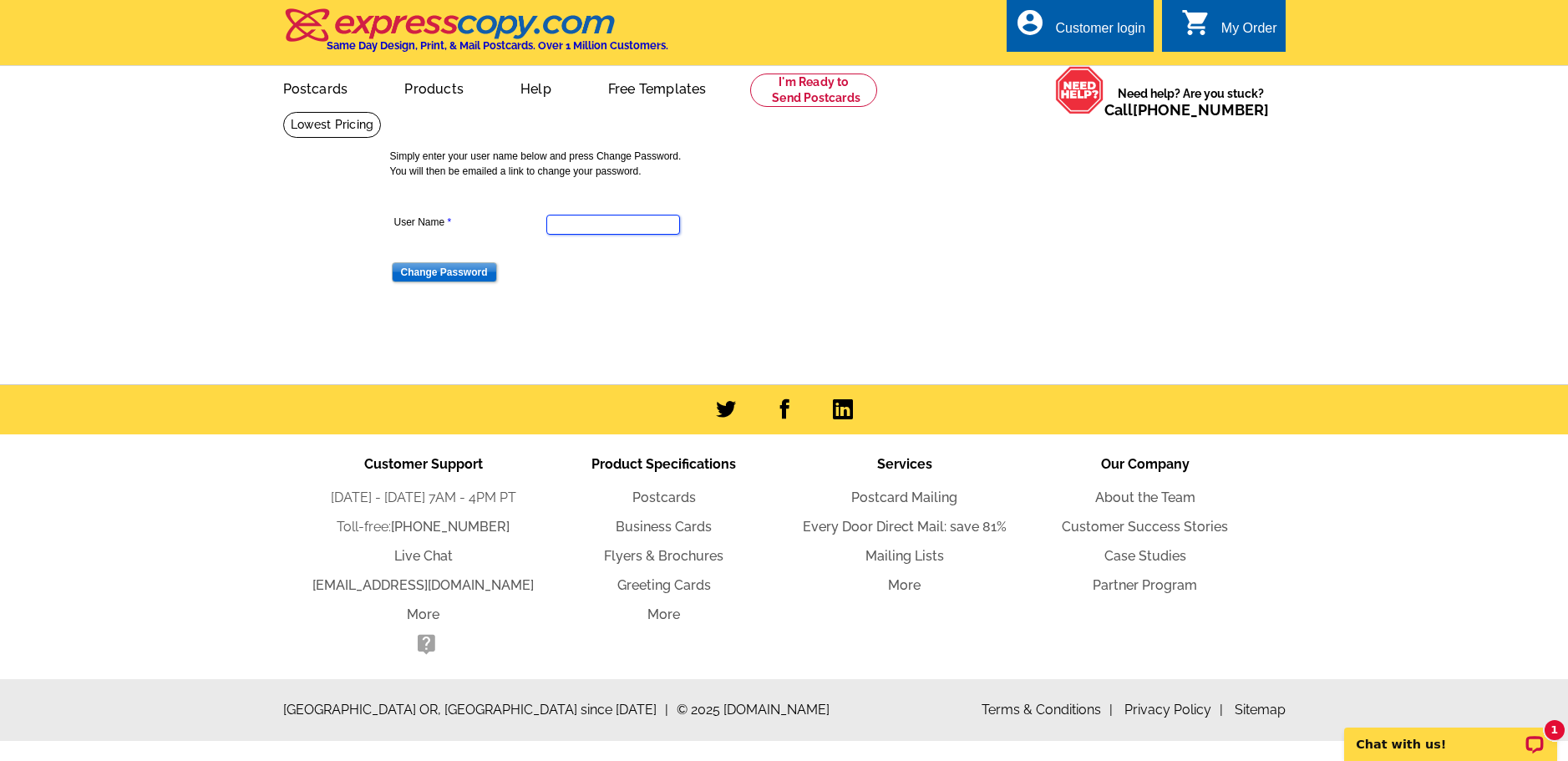
click at [568, 227] on input "User Name" at bounding box center [613, 224] width 134 height 20
type input "[EMAIL_ADDRESS][DOMAIN_NAME]"
click at [464, 274] on input "Change Password" at bounding box center [444, 272] width 105 height 20
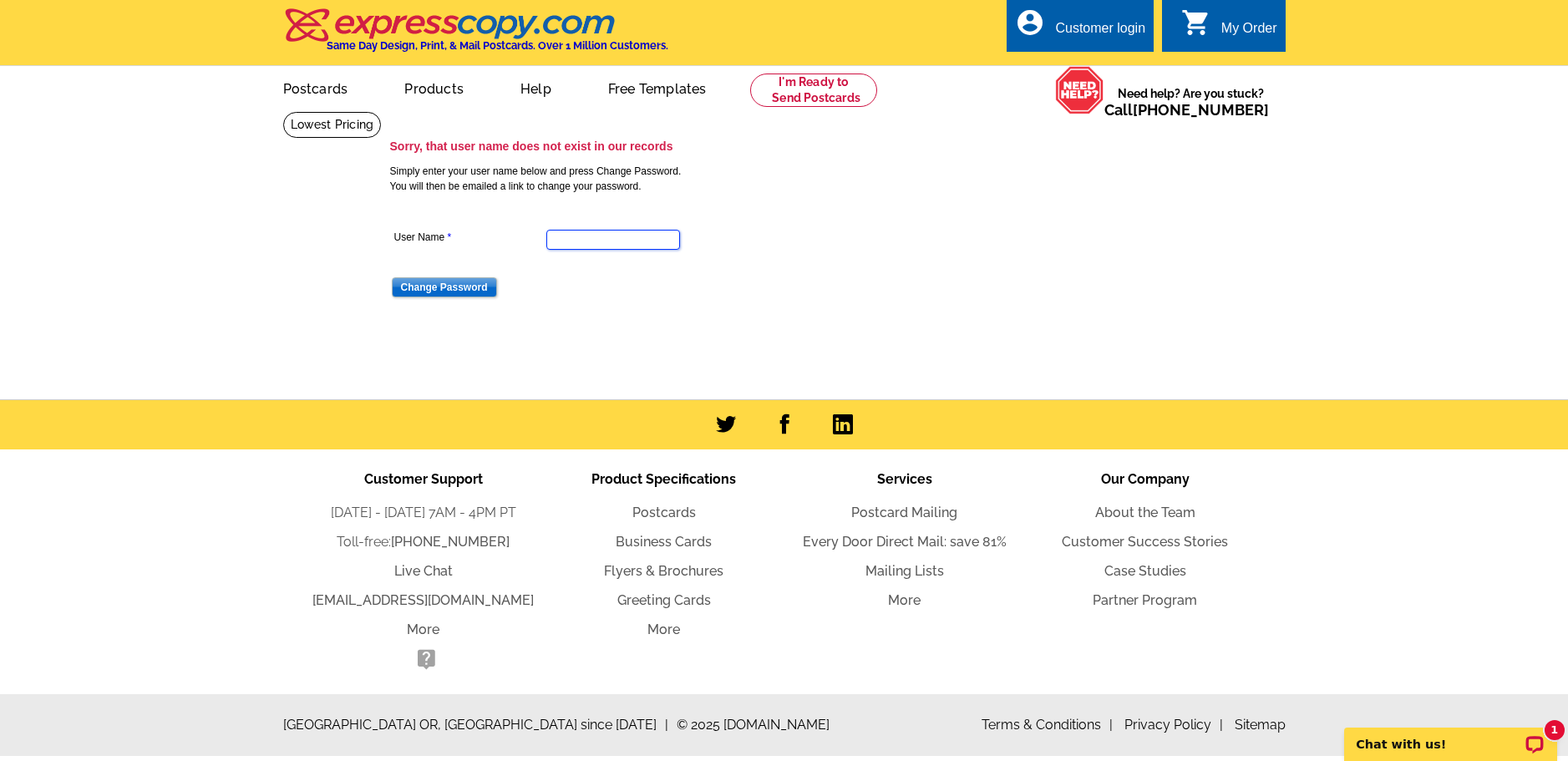
click at [618, 243] on input "User Name" at bounding box center [613, 239] width 134 height 20
type input "[EMAIL_ADDRESS][DOMAIN_NAME]"
click at [457, 291] on input "Change Password" at bounding box center [444, 287] width 105 height 20
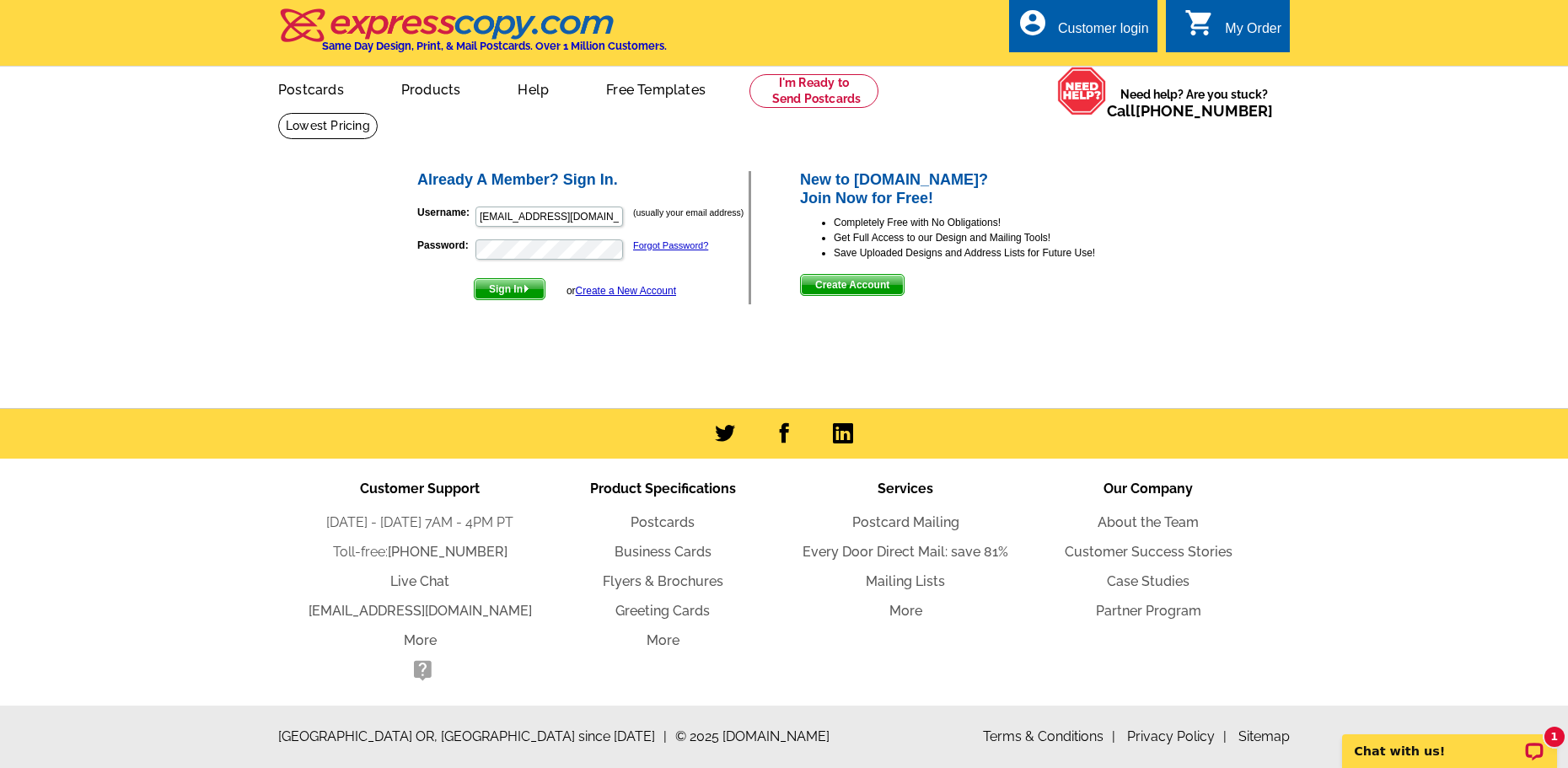
click at [652, 291] on link "Create a New Account" at bounding box center [626, 291] width 101 height 11
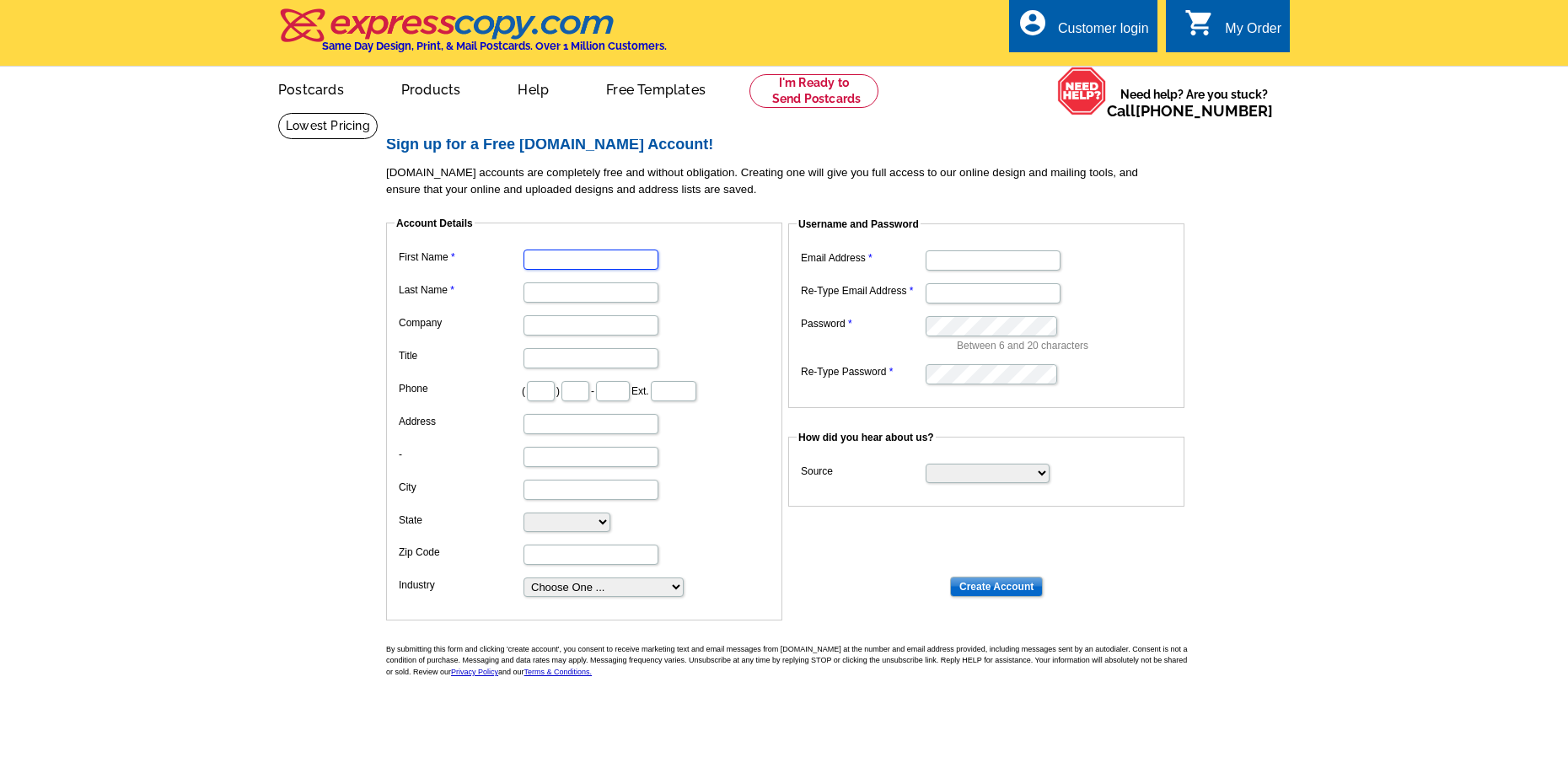
click at [576, 260] on input "First Name" at bounding box center [591, 260] width 135 height 20
type input "[PERSON_NAME]"
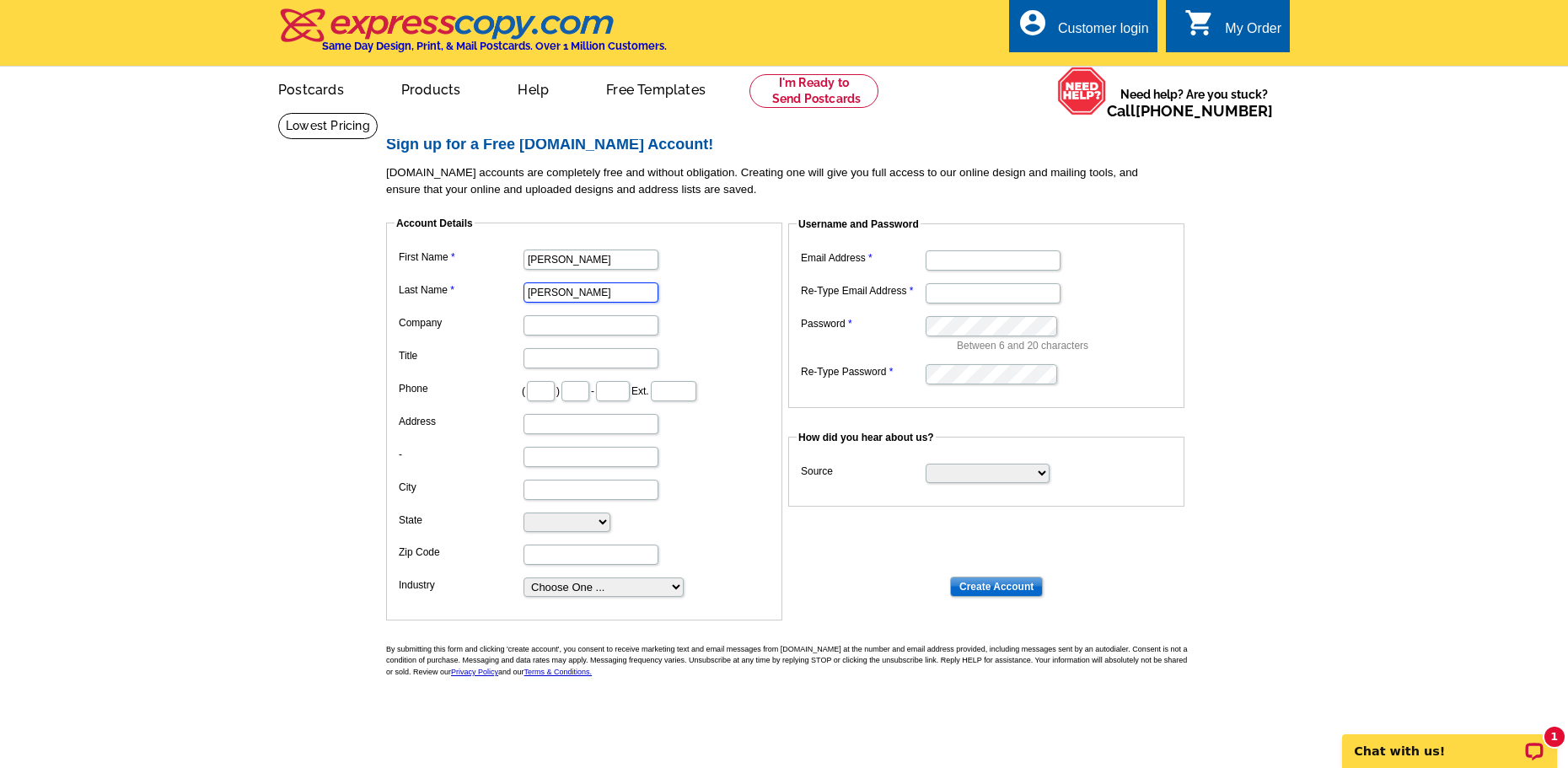
type input "King One"
type input "843"
type input "742"
type input "2555"
type input "13 Bermuda Downs Dr"
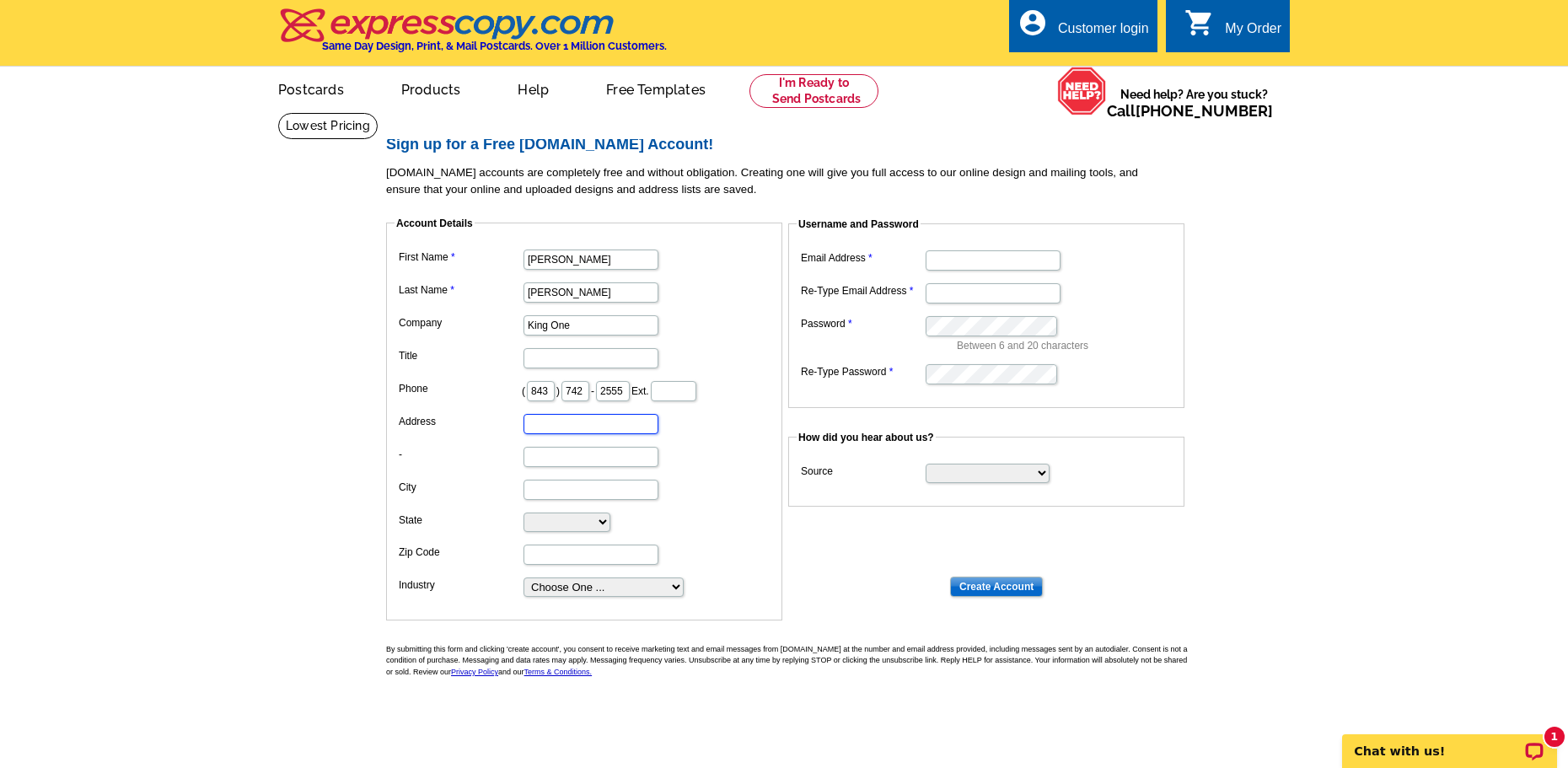
type input "St Helena Island"
select select "SC"
type input "29920"
type input "scbroker843@gmail.com"
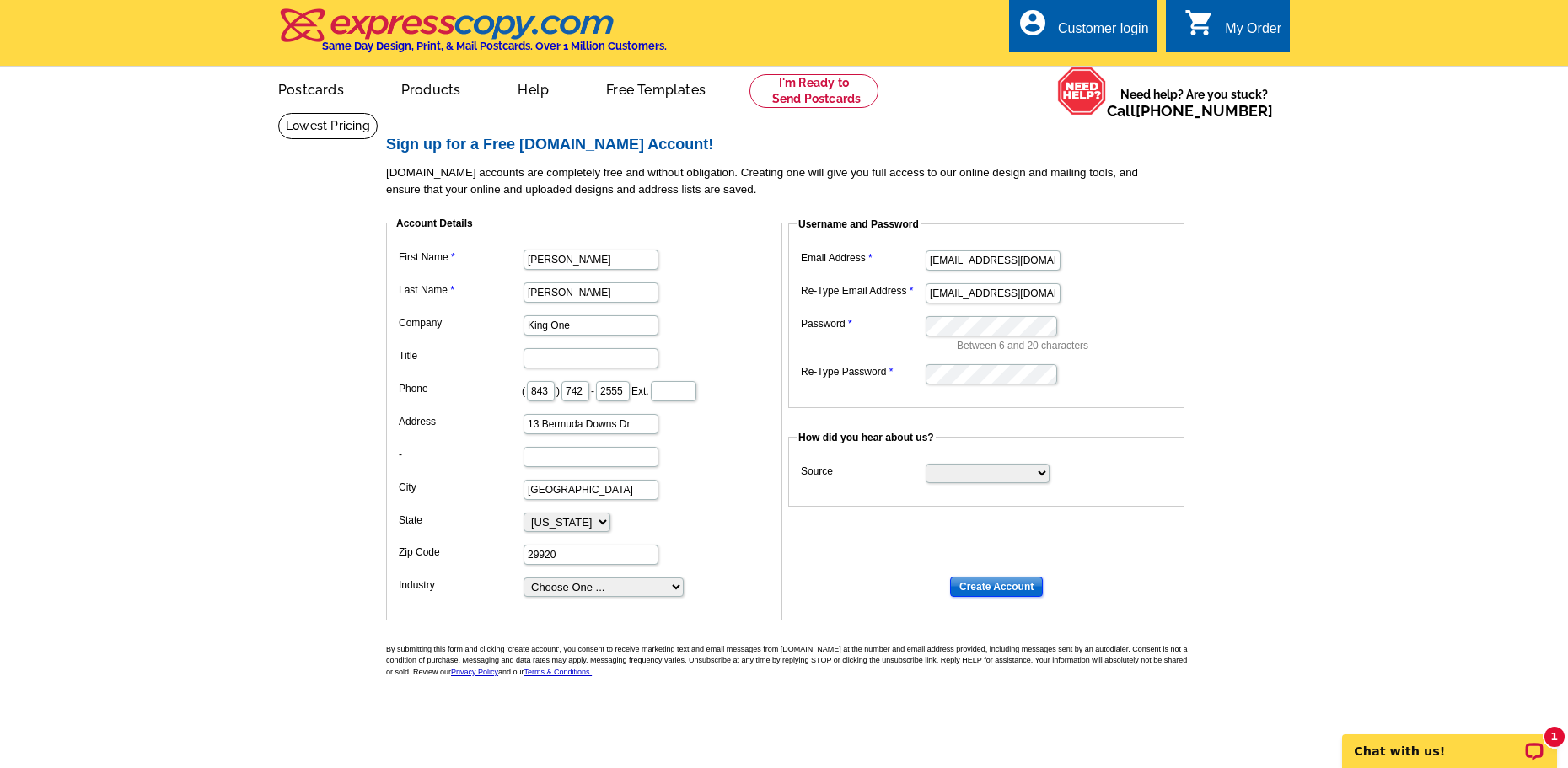
drag, startPoint x: 1005, startPoint y: 589, endPoint x: 1027, endPoint y: 586, distance: 22.2
click at [1007, 586] on input "Create Account" at bounding box center [997, 587] width 93 height 20
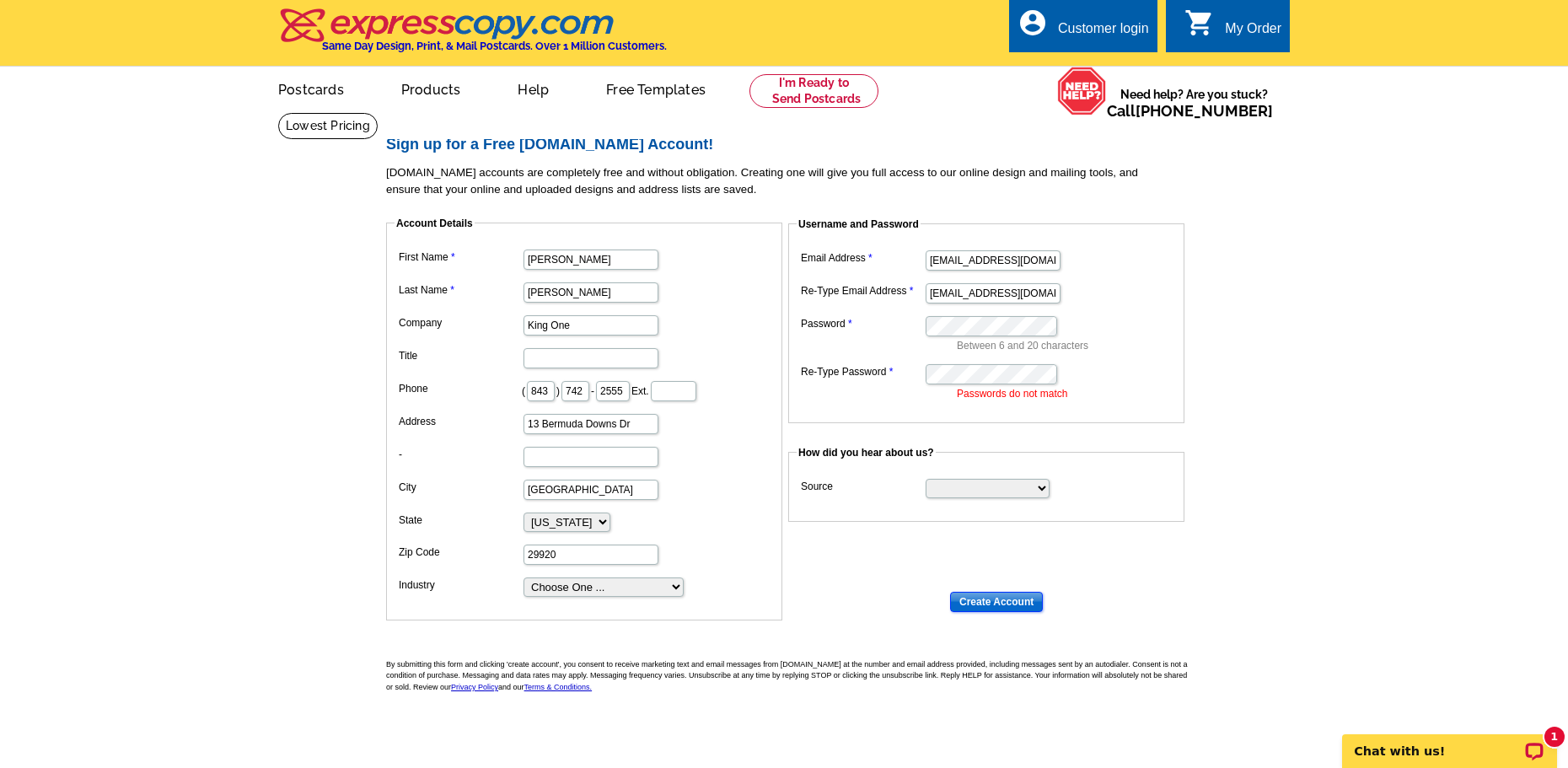
click at [1010, 605] on input "Create Account" at bounding box center [997, 601] width 93 height 20
